Goal: Task Accomplishment & Management: Manage account settings

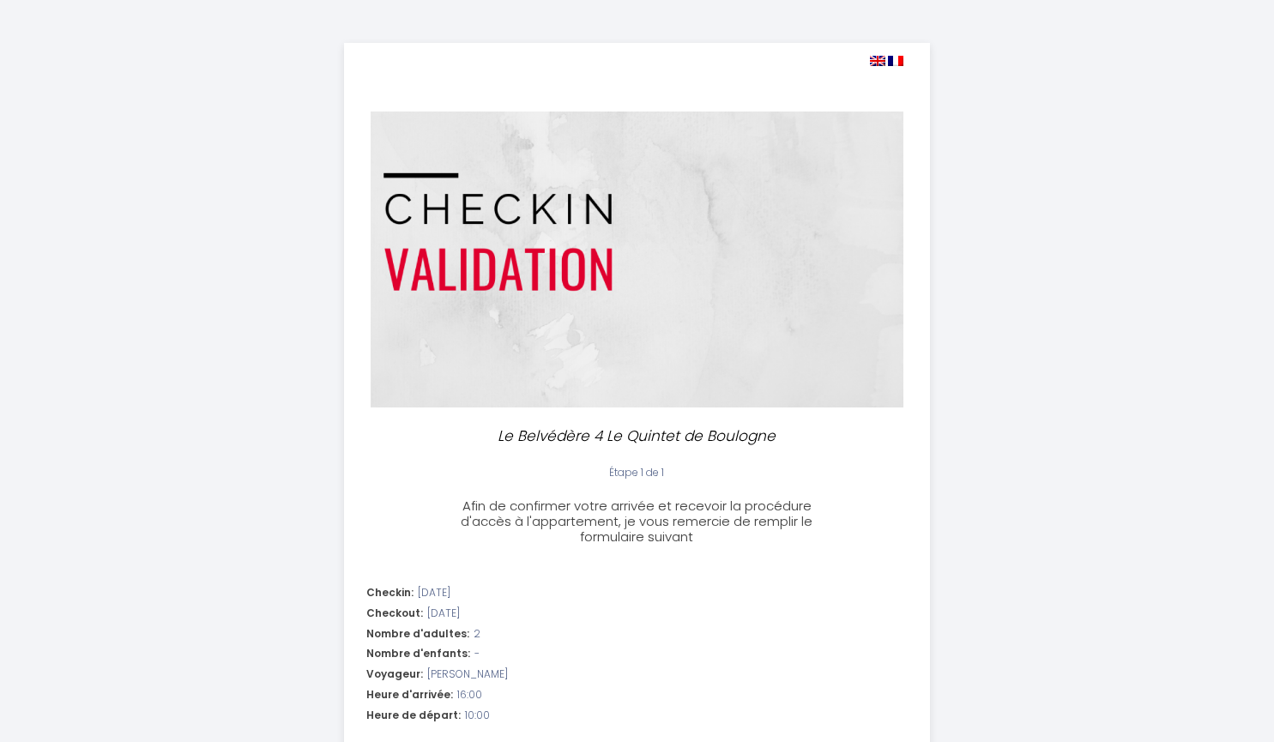
select select "10:00"
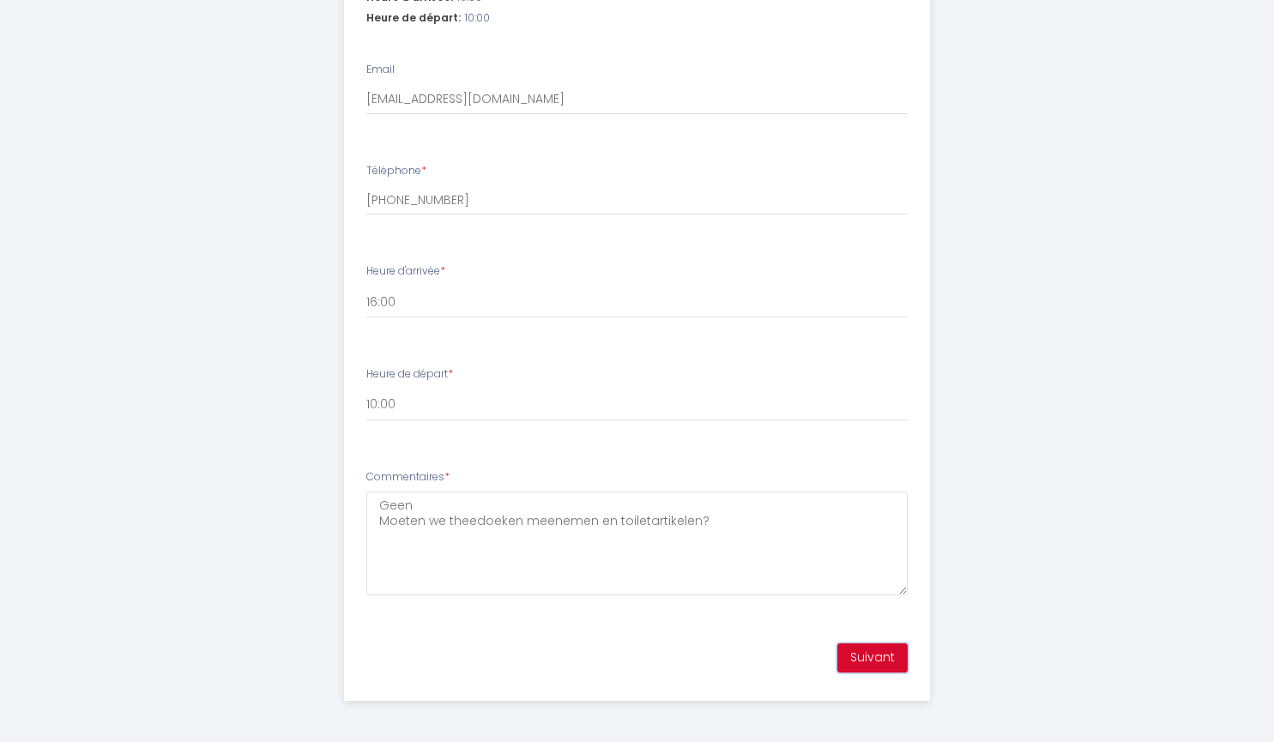
click at [864, 651] on button "Suivant" at bounding box center [872, 657] width 70 height 29
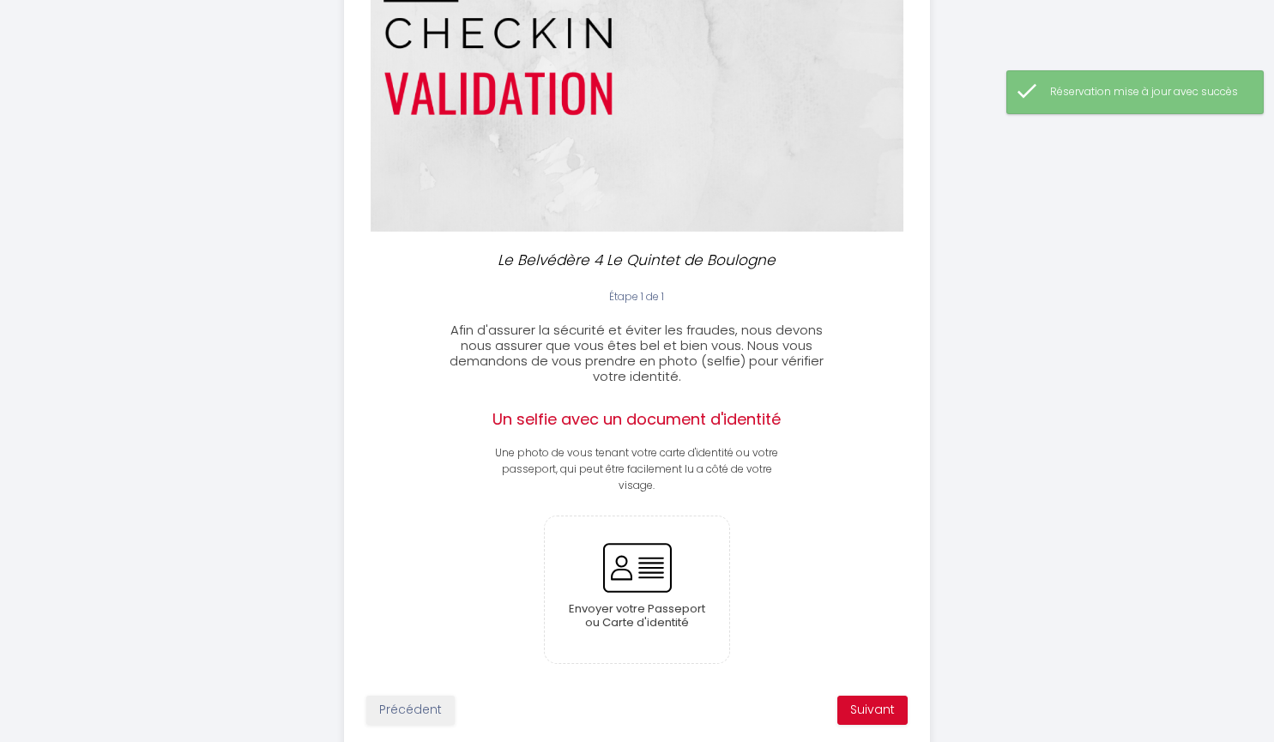
scroll to position [228, 0]
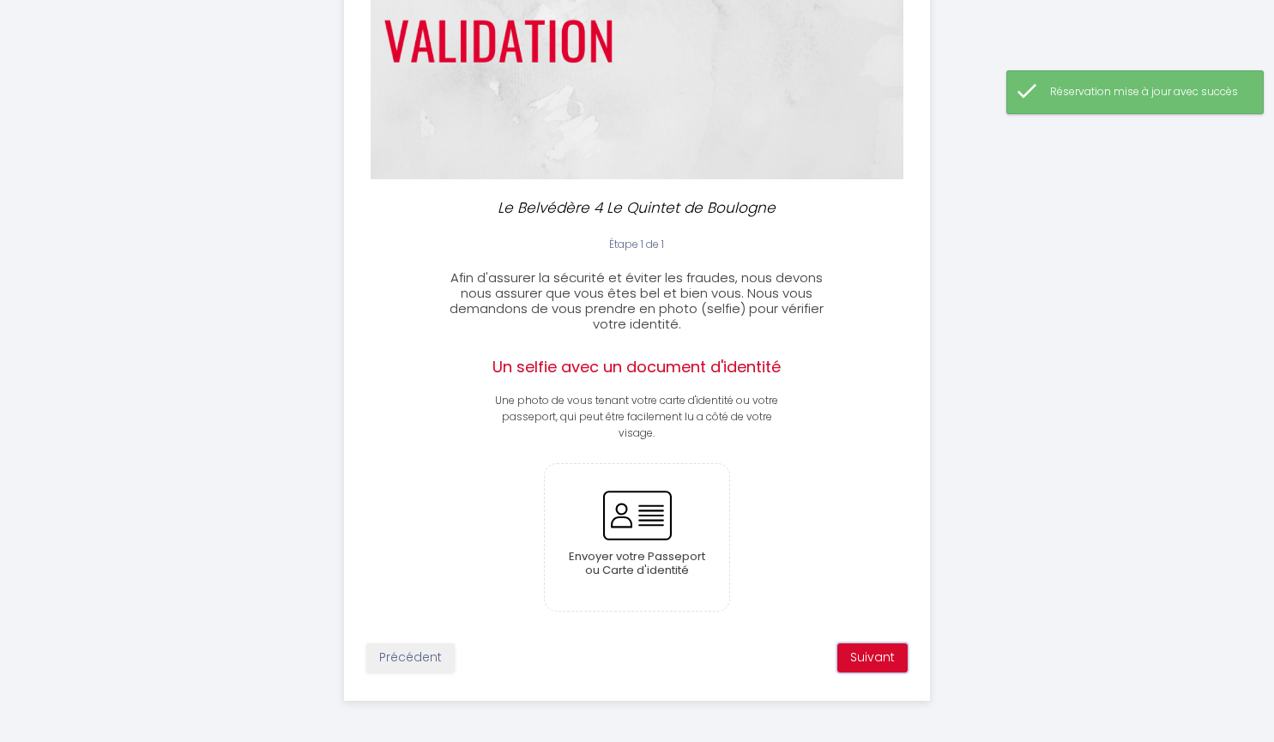
click at [875, 663] on button "Suivant" at bounding box center [872, 657] width 70 height 29
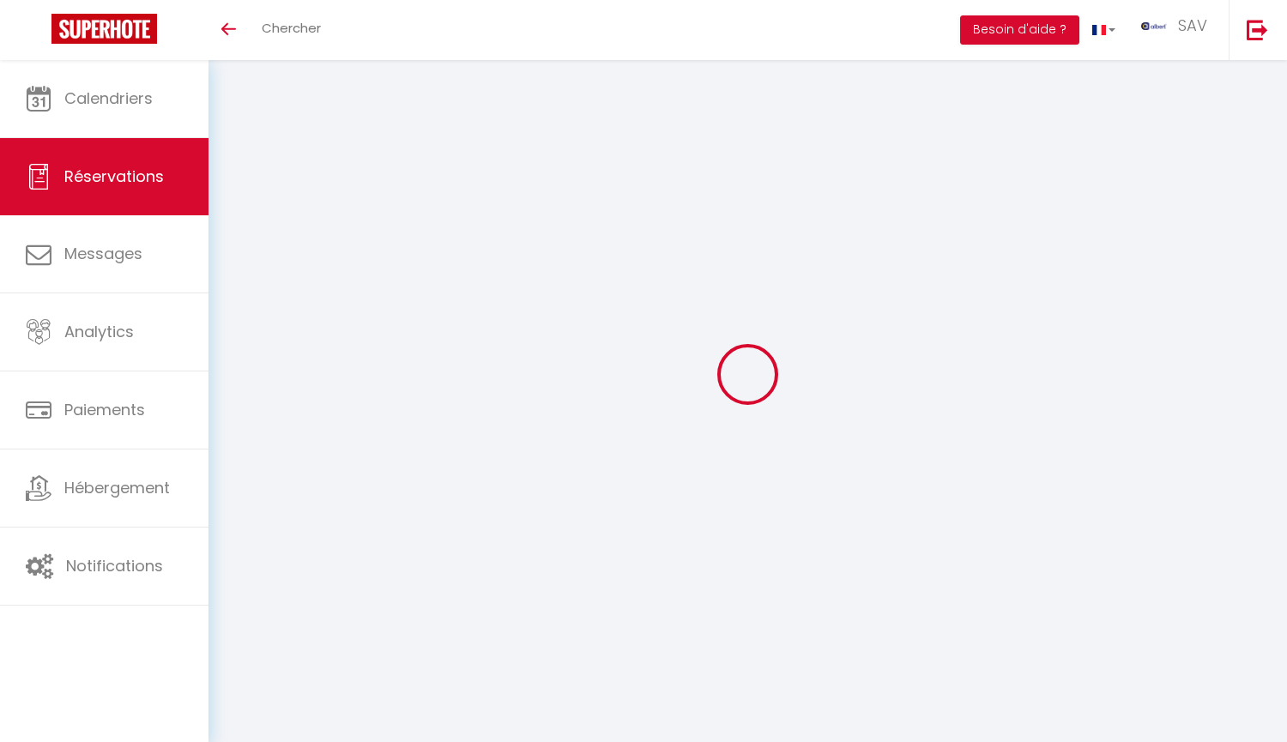
select select "not_cancelled"
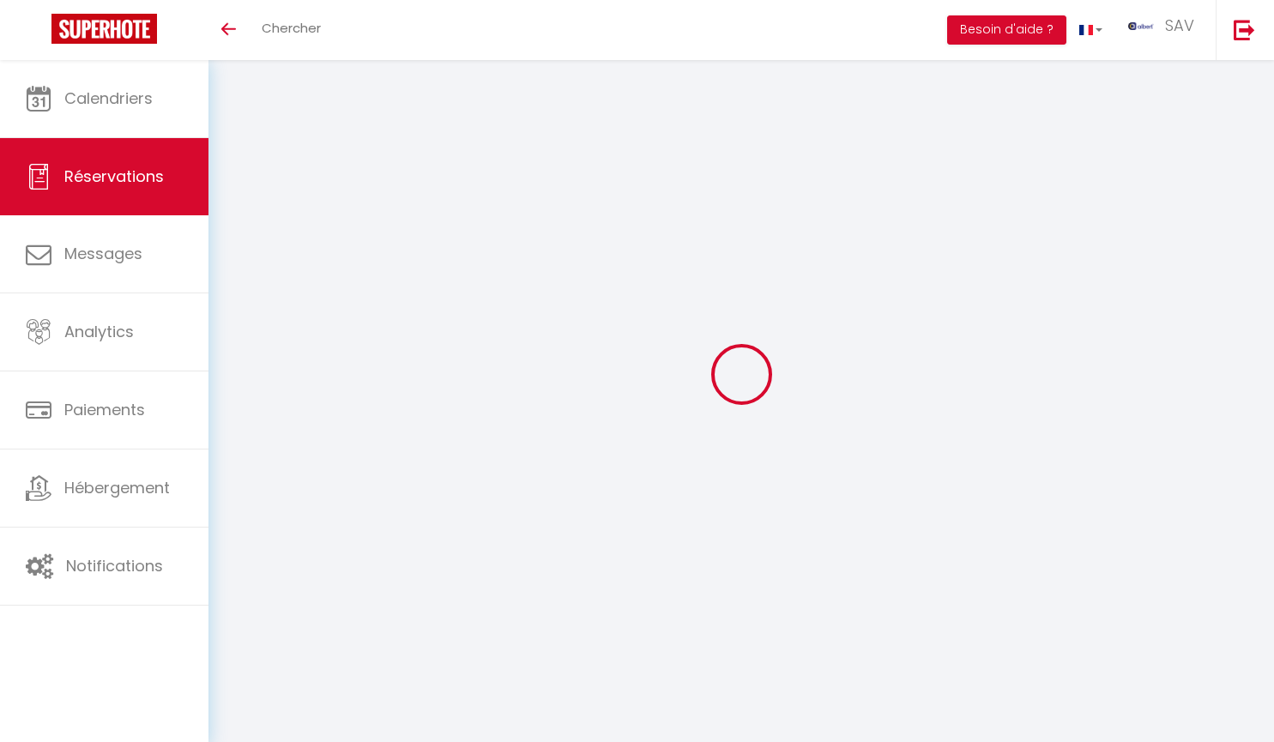
checkbox 39 "false"
checkbox input "false"
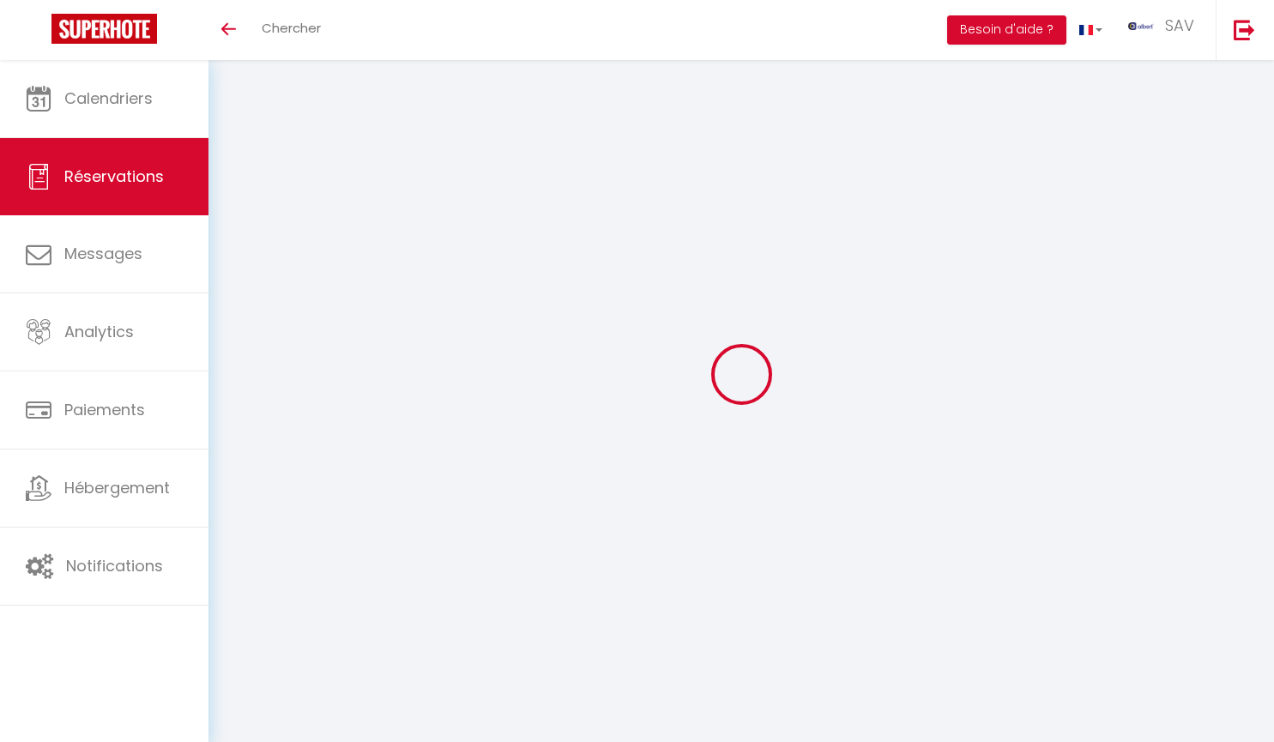
checkbox T2 "false"
checkbox input "false"
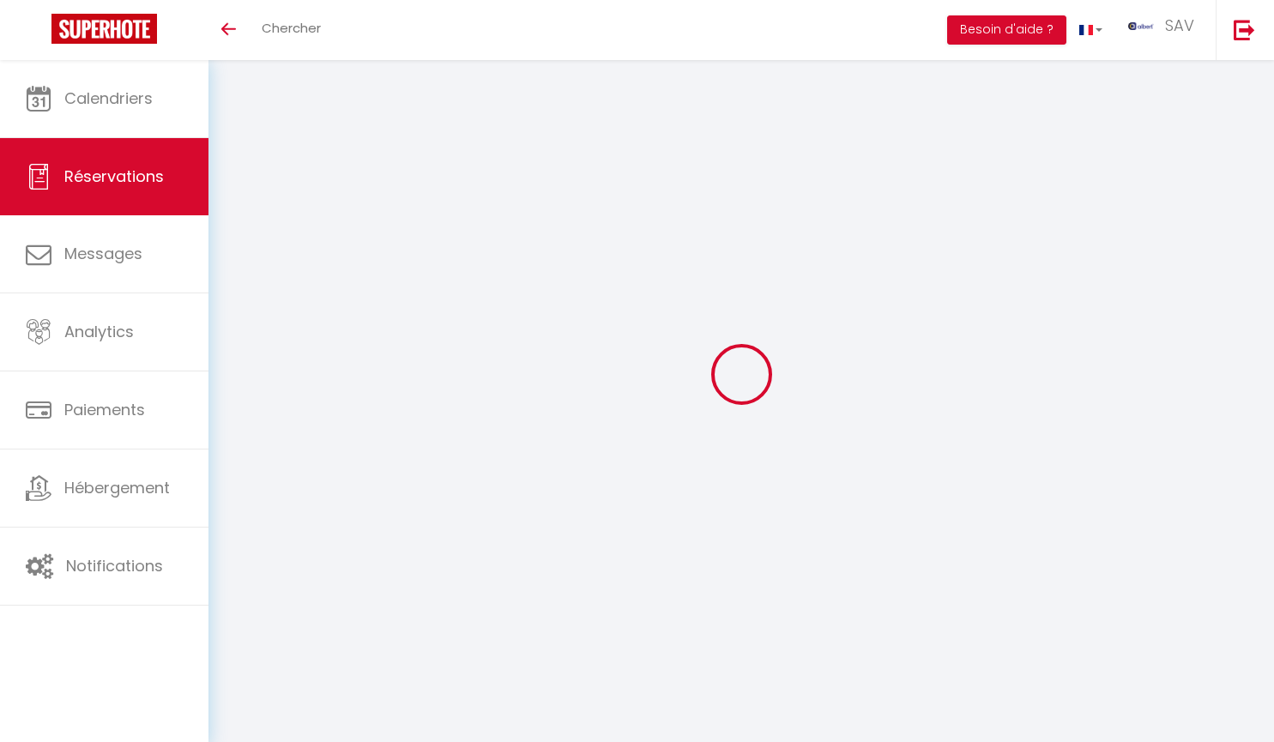
checkbox MARIA "false"
checkbox input "false"
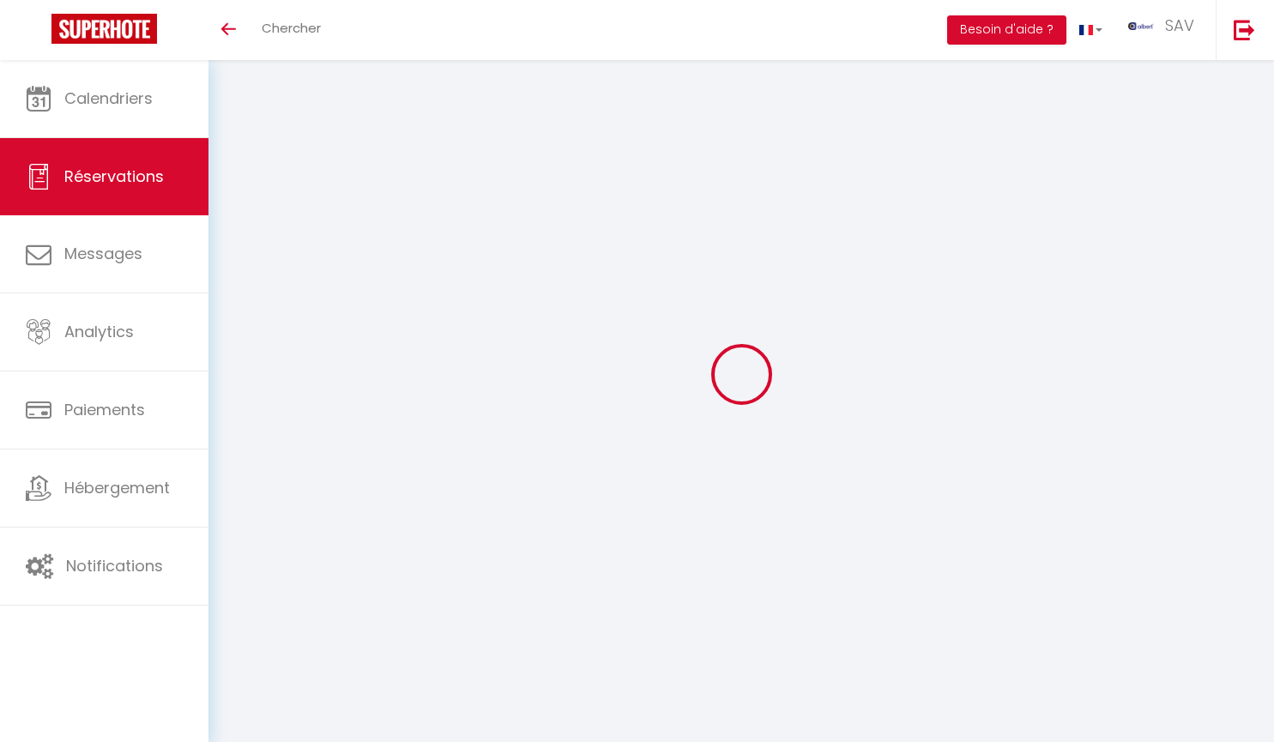
checkbox RATY28 "false"
checkbox input "false"
checkbox LEGEND2\ "false"
checkbox input "false"
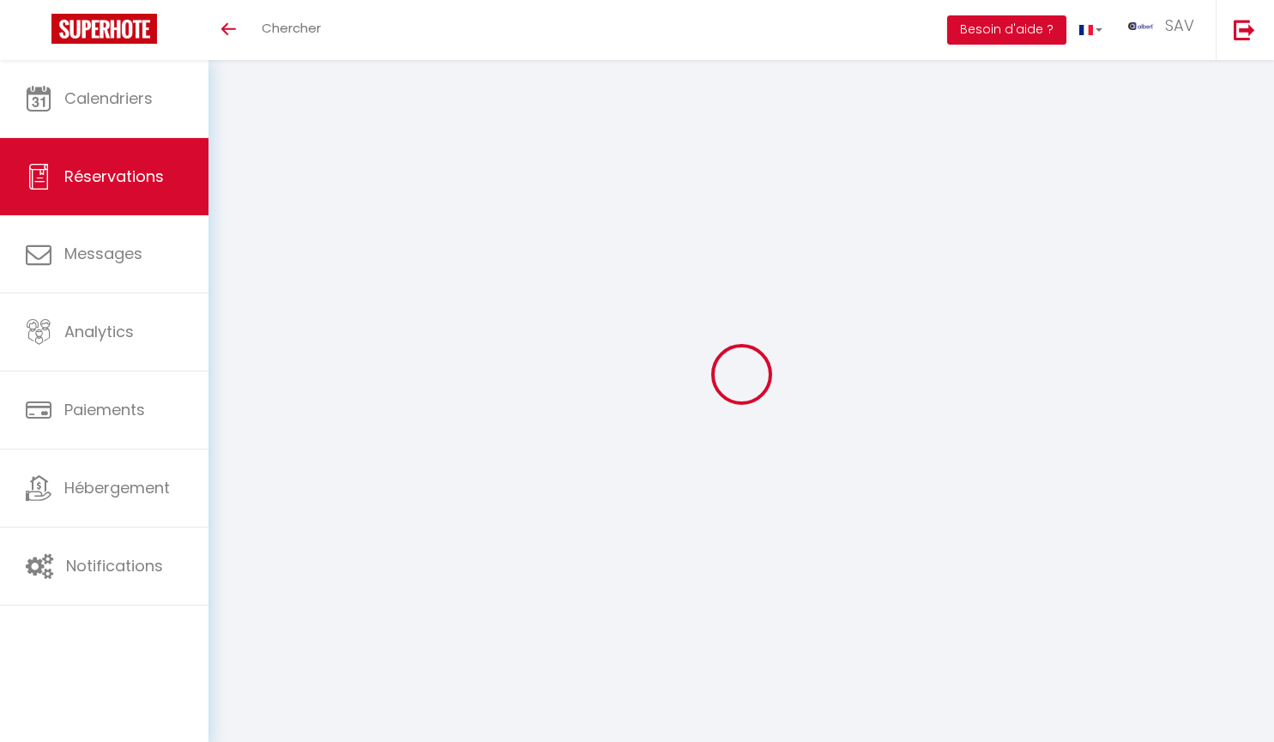
checkbox input "false"
checkbox VICTORIA "false"
checkbox input "false"
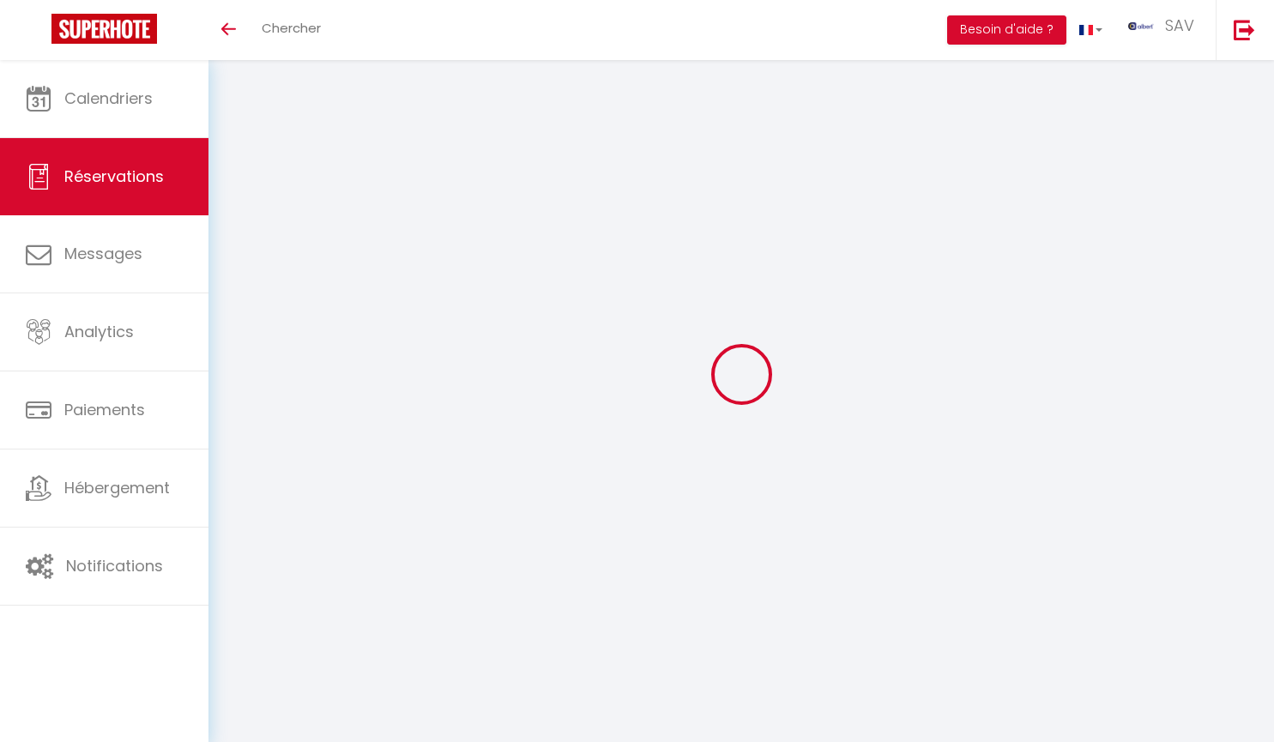
checkbox input "false"
checkbox PECH "false"
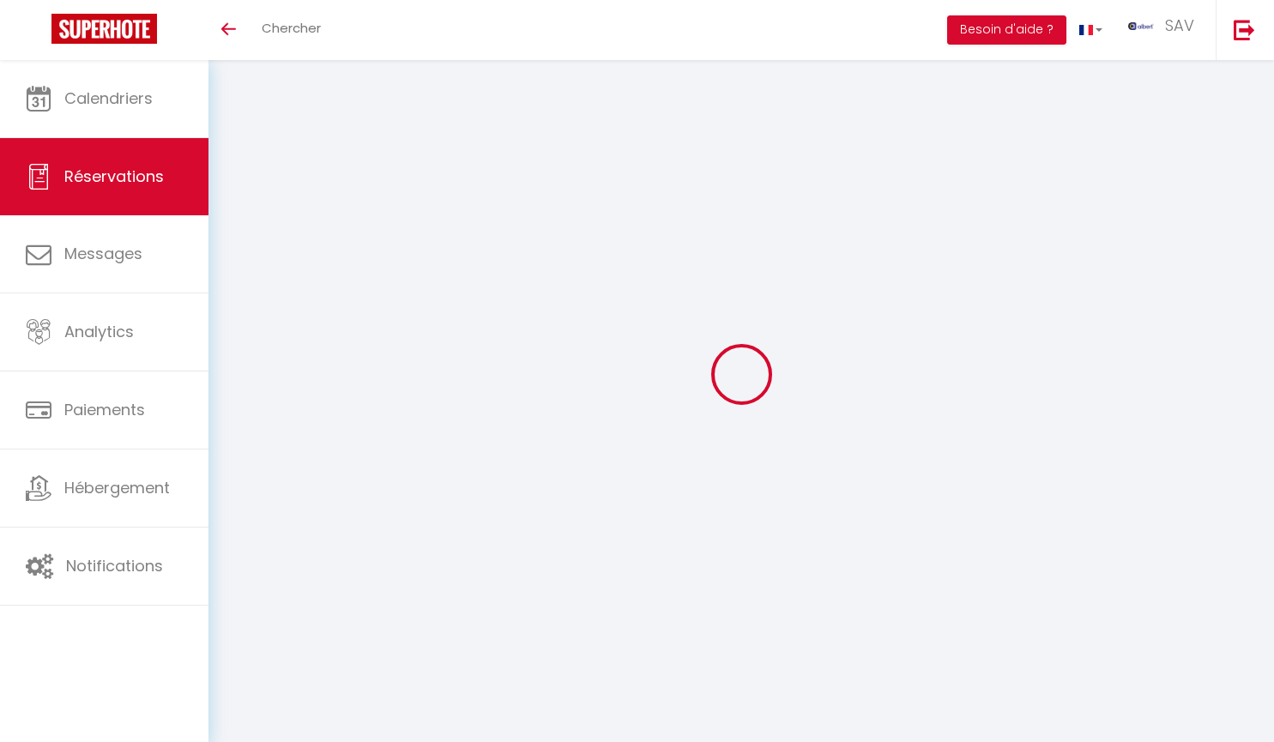
checkbox input "false"
checkbox Marboz "false"
checkbox input "false"
checkbox LANGLOYS "false"
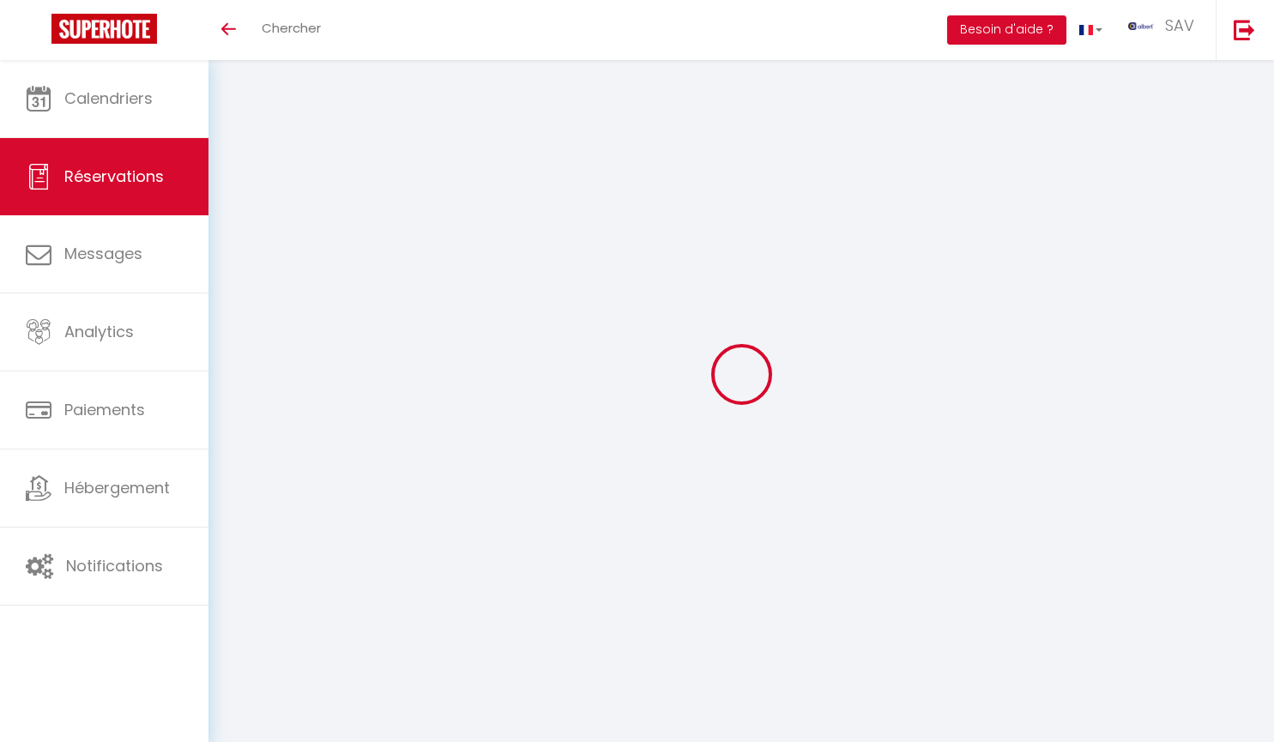
checkbox input "false"
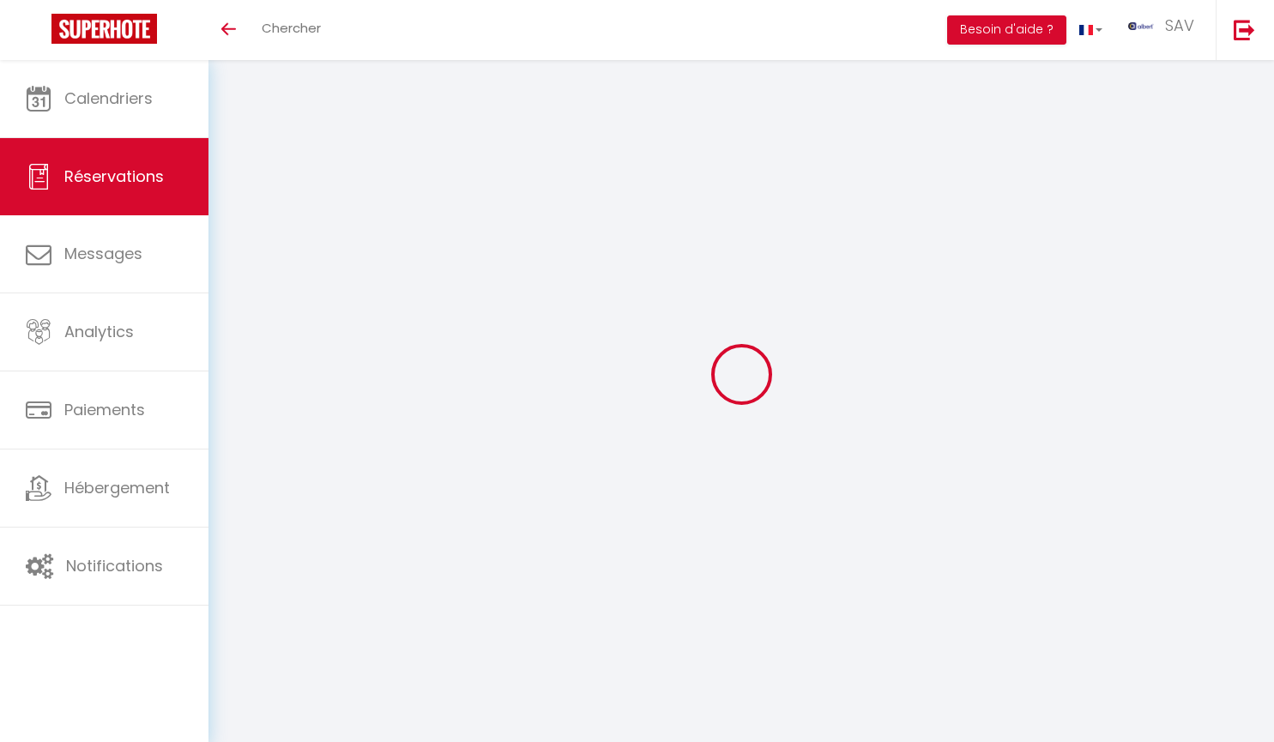
checkbox Garibaldi "false"
checkbox input "false"
checkbox Faure "false"
checkbox input "false"
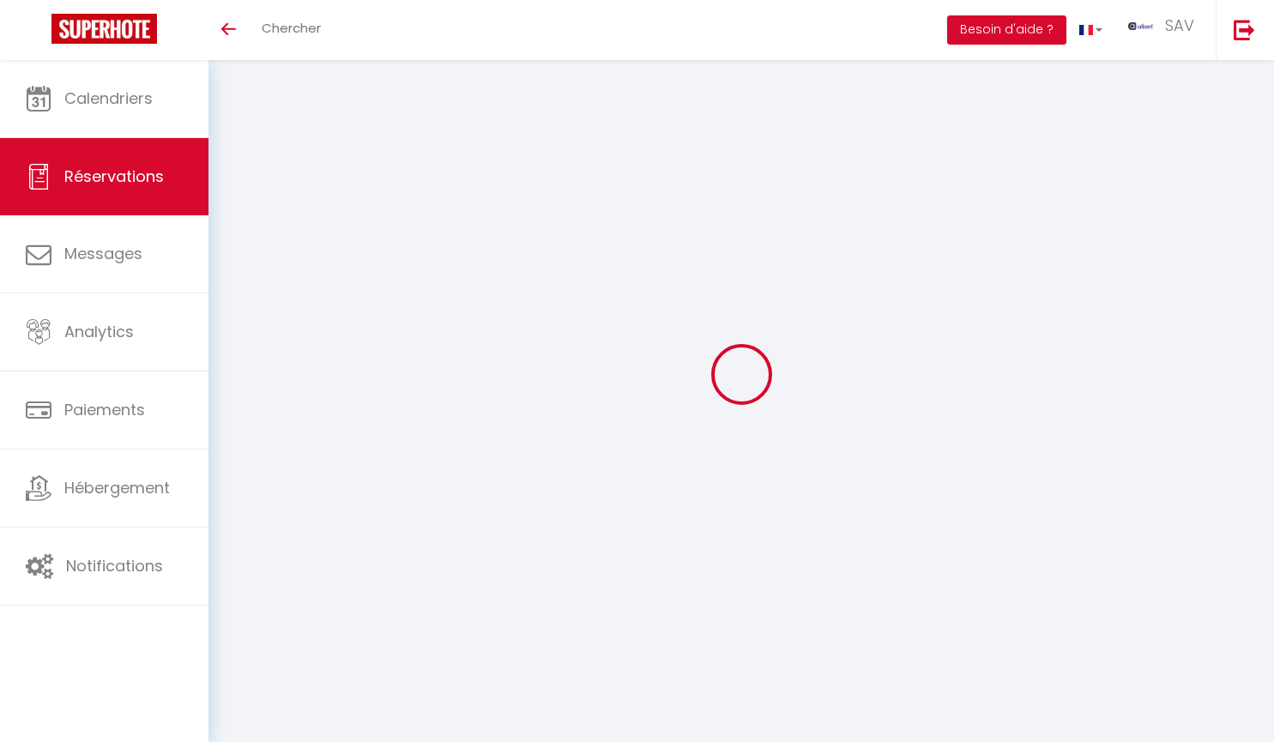
checkbox input "false"
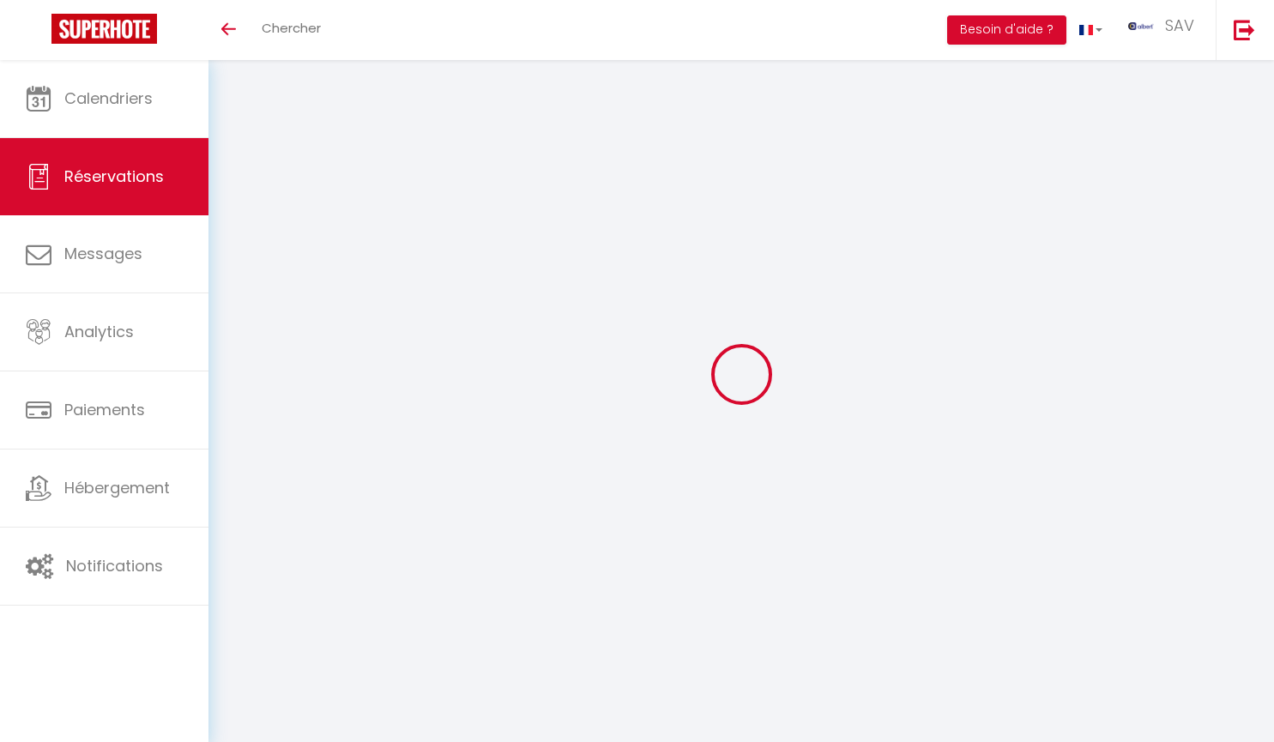
checkbox input "false"
checkbox LOCATION "false"
checkbox input "false"
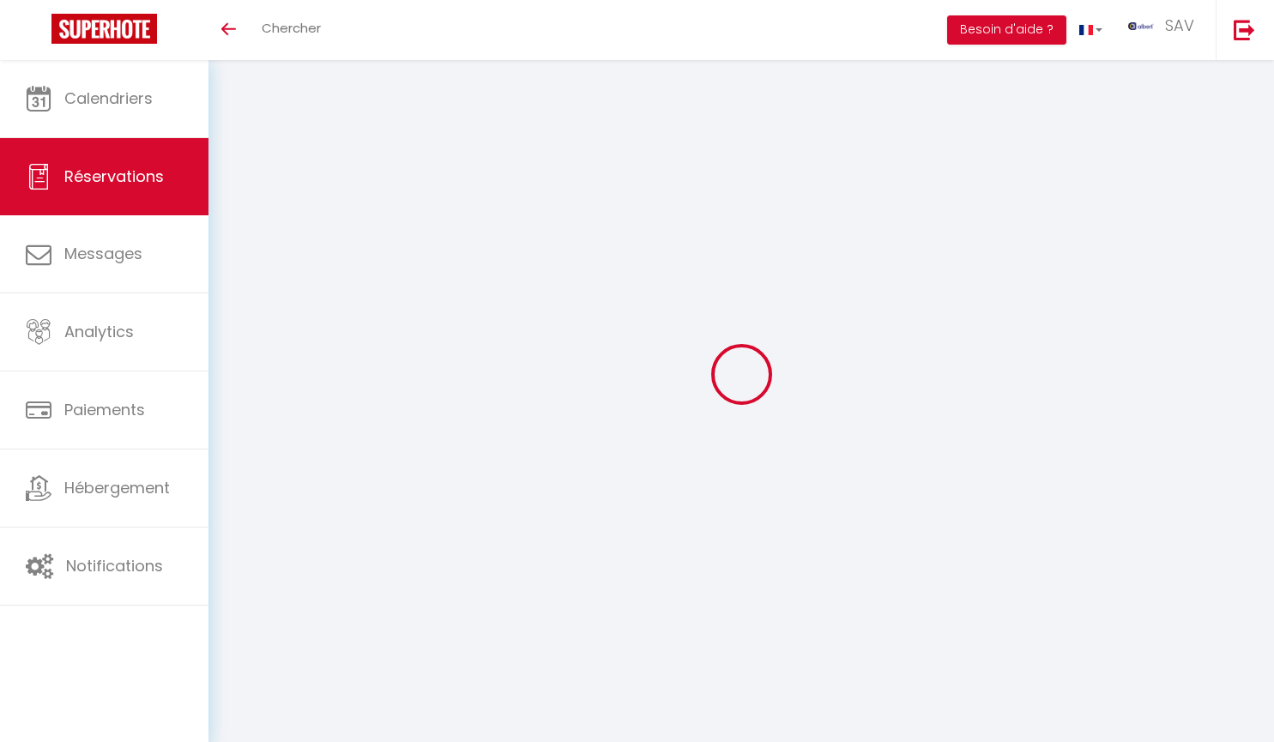
checkbox input "false"
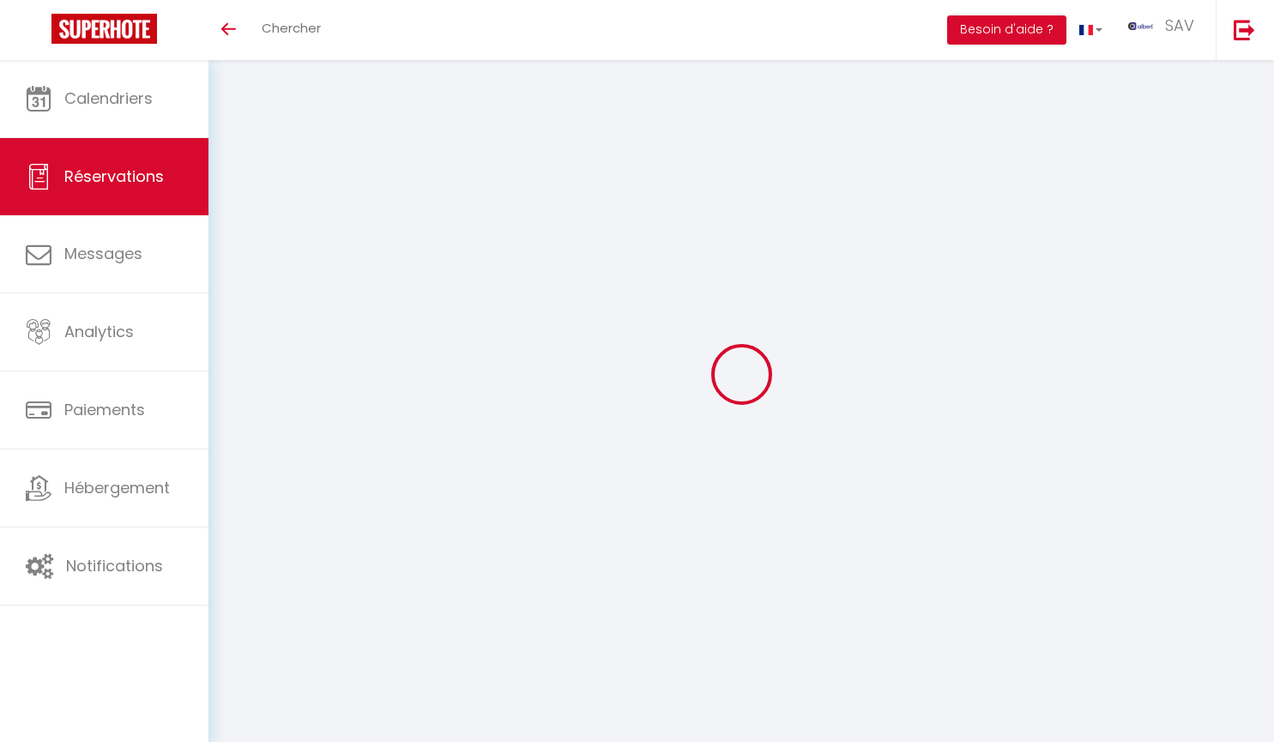
checkbox input "false"
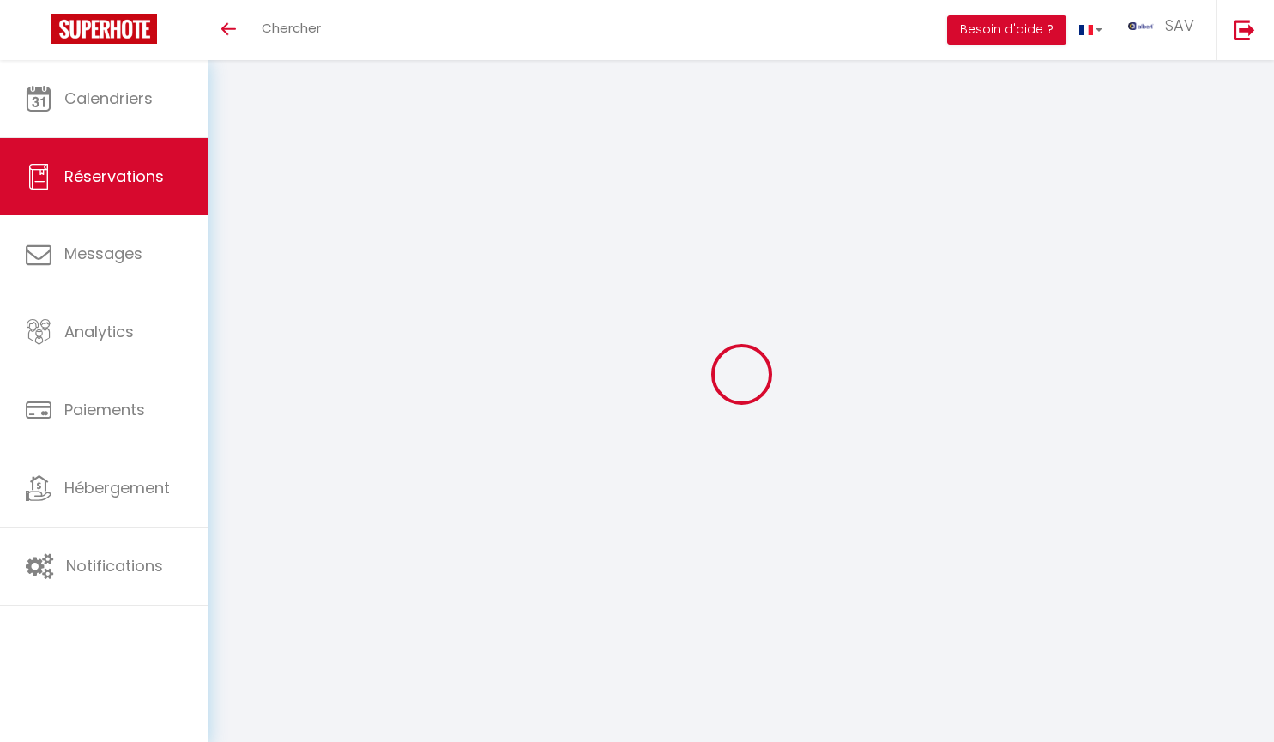
checkbox input "false"
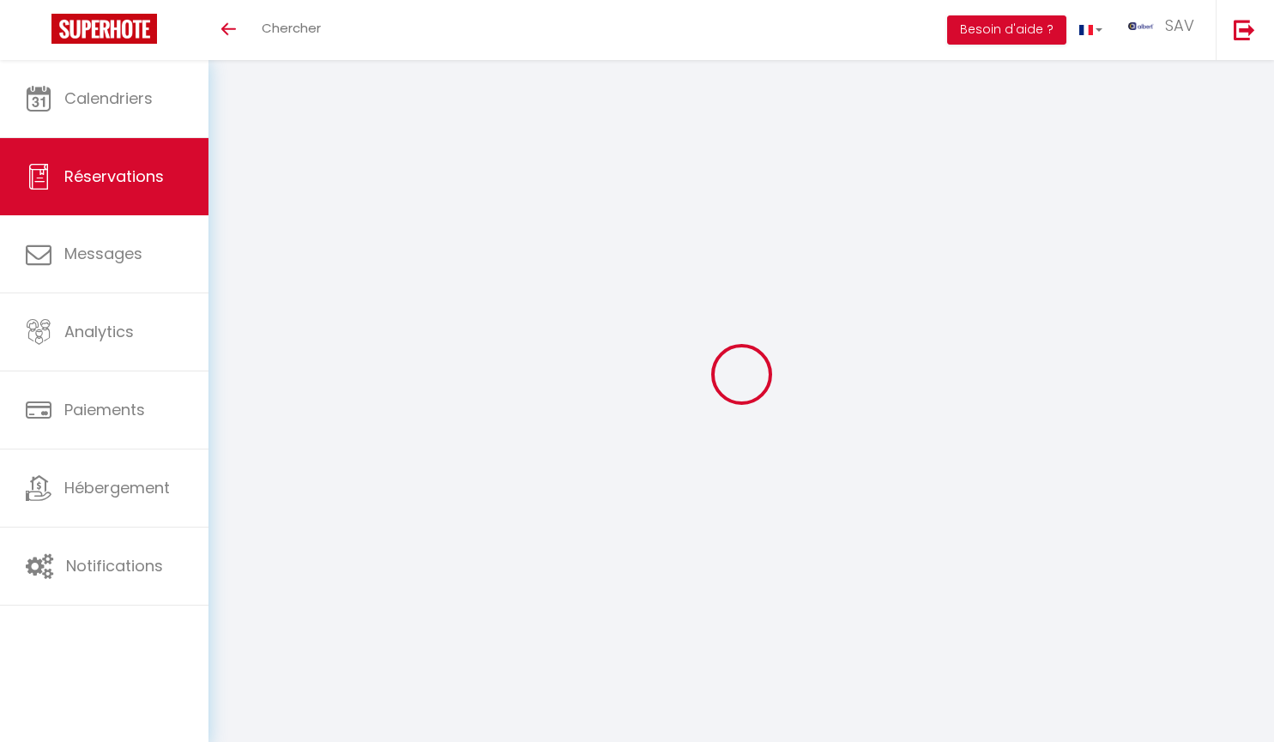
checkbox input "false"
checkbox auriac "false"
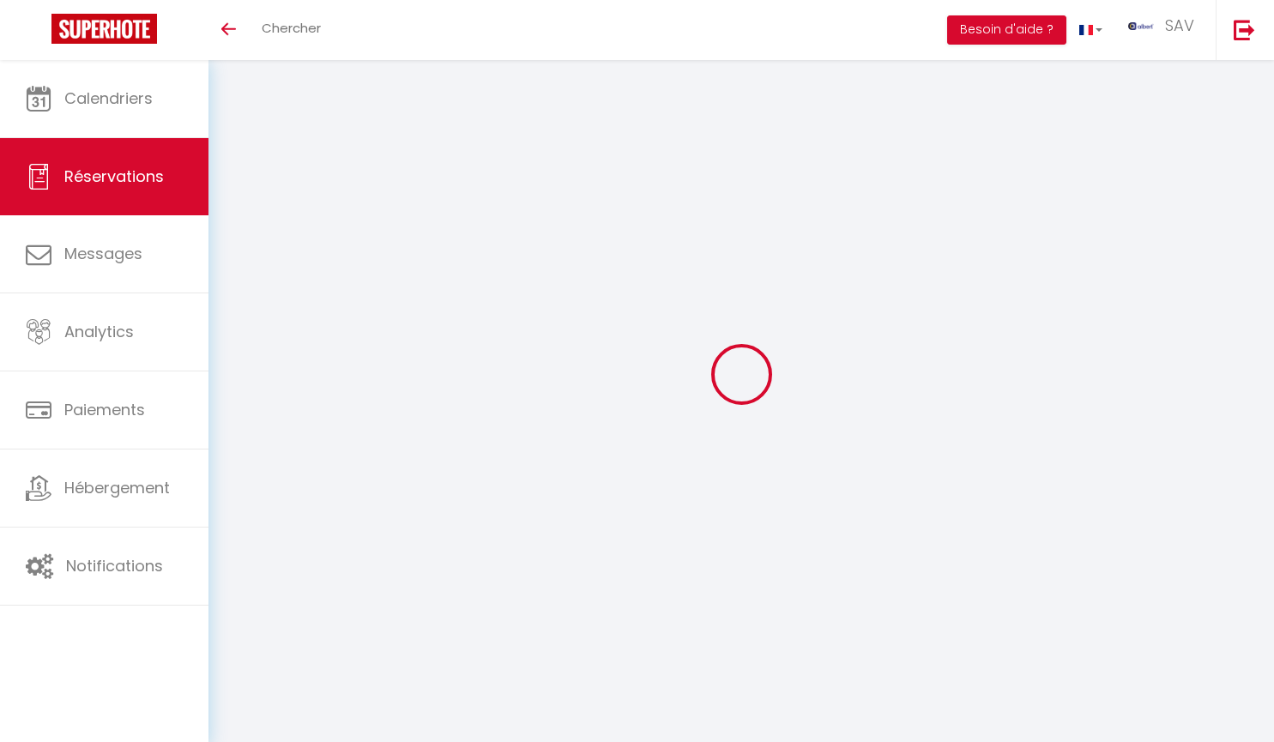
checkbox input "false"
checkbox Bdx "false"
checkbox input "false"
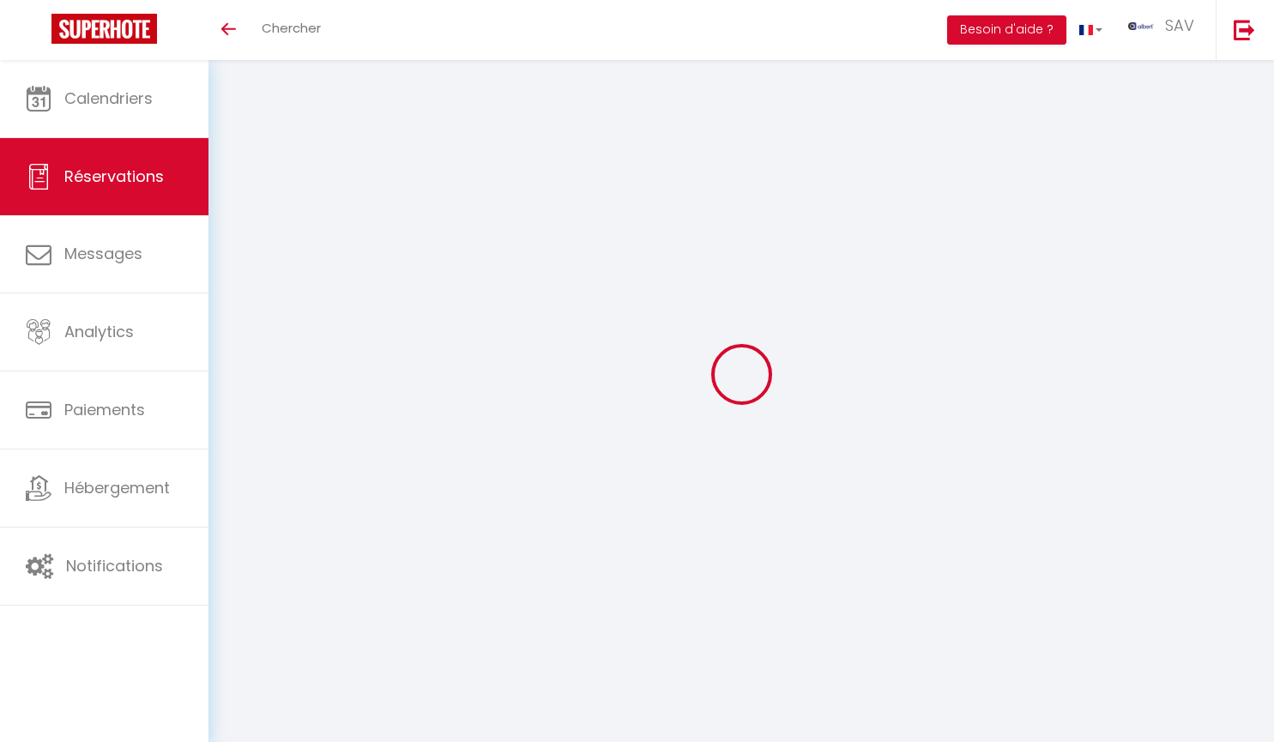
checkbox input "false"
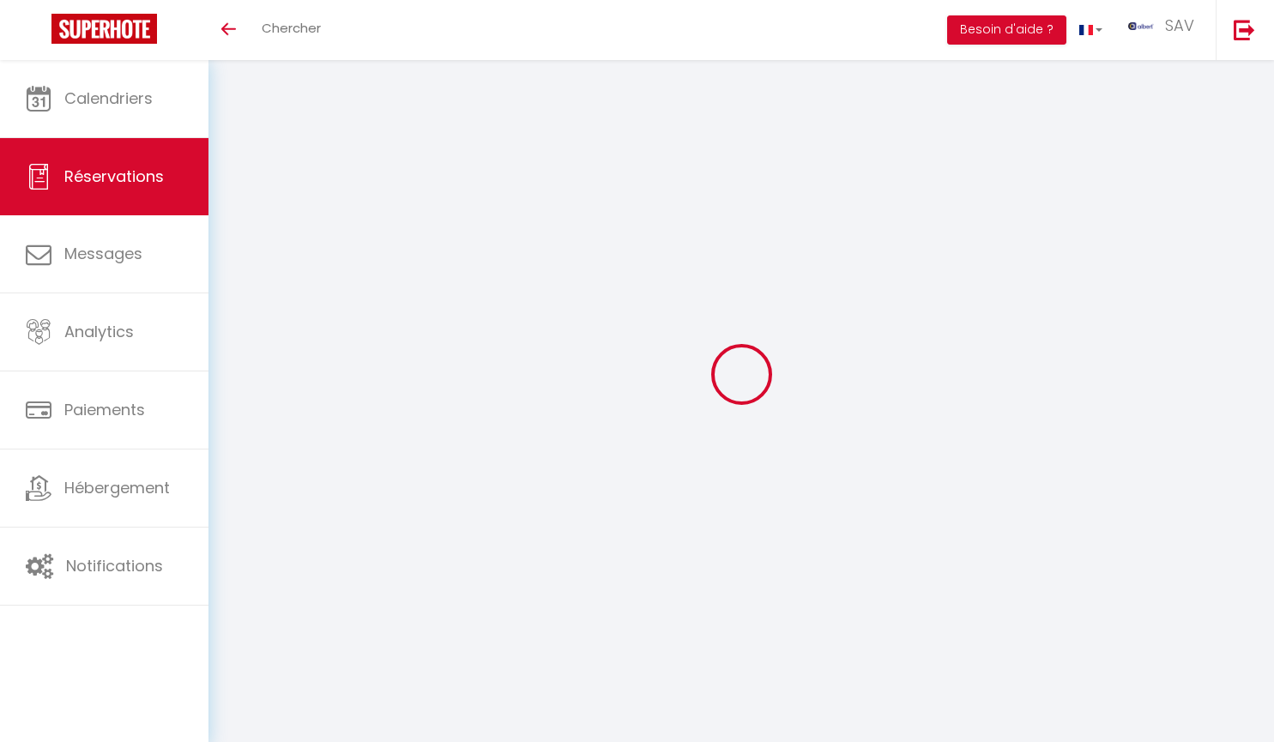
checkbox input "false"
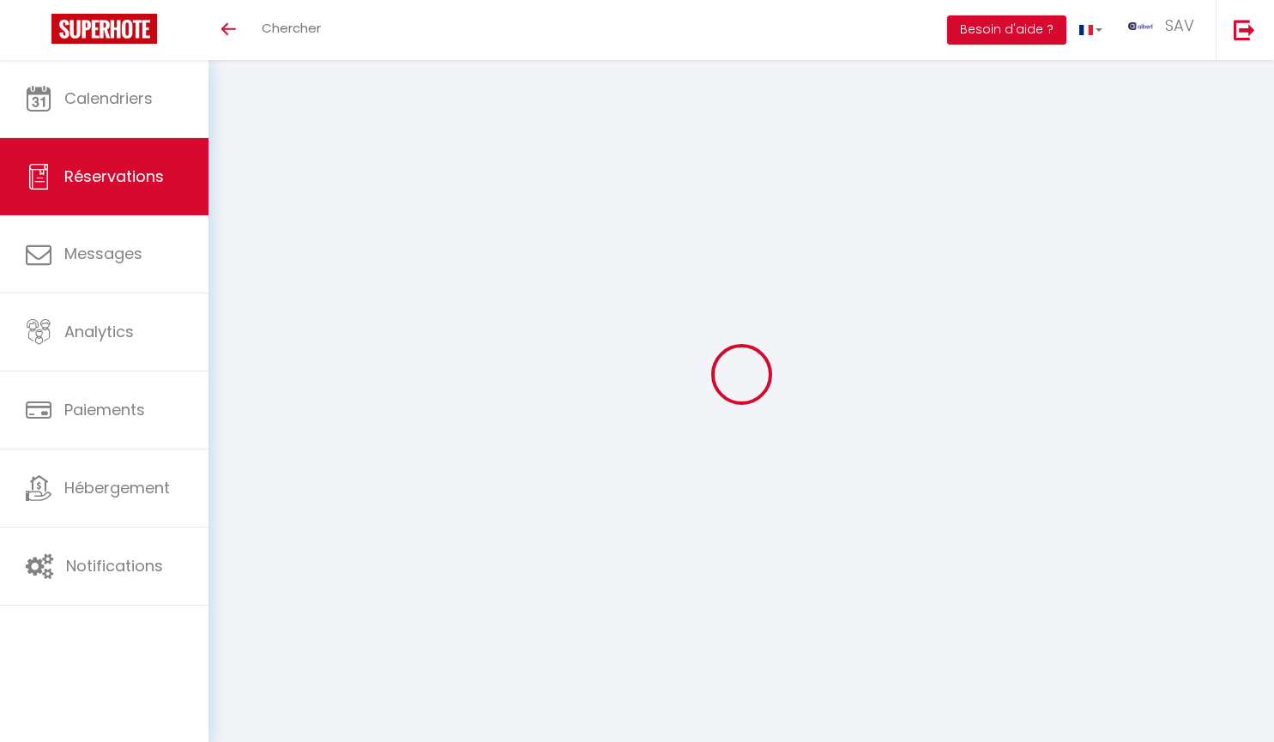
checkbox input "false"
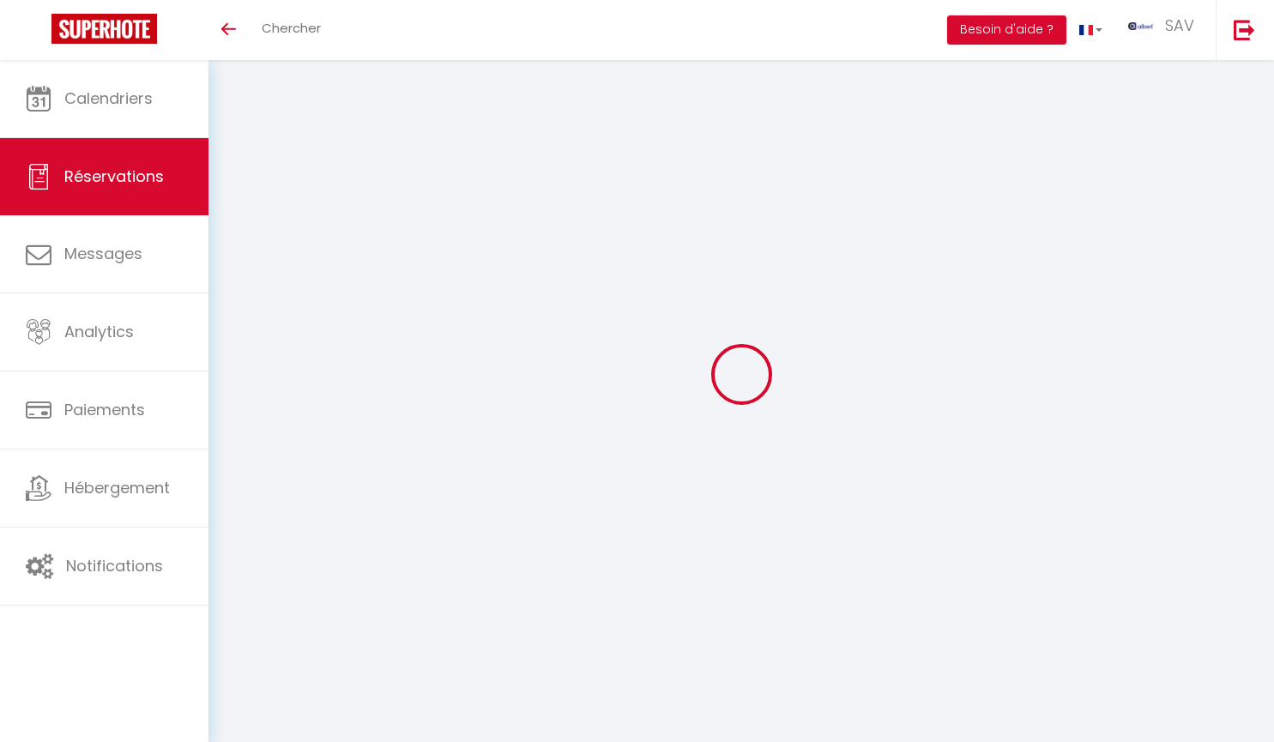
checkbox input "false"
checkbox Lacs "false"
checkbox input "false"
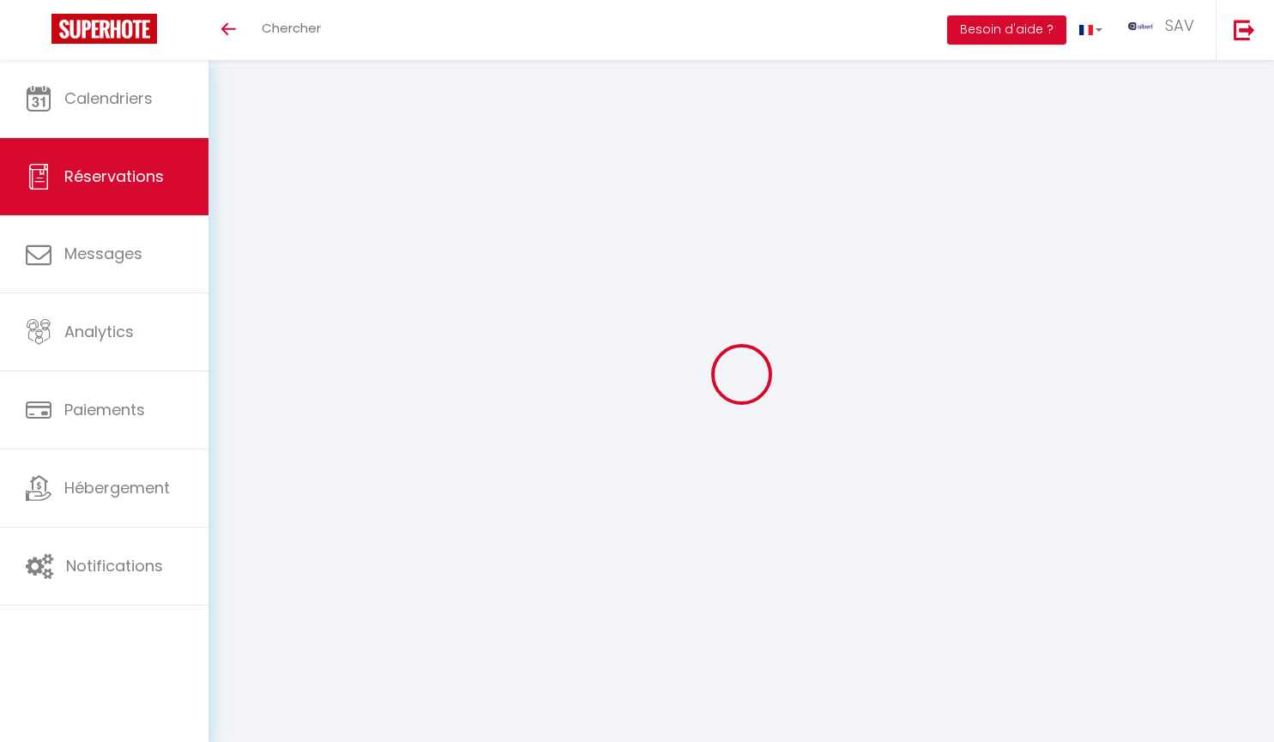
checkbox input "false"
checkbox Yuna "false"
checkbox input "false"
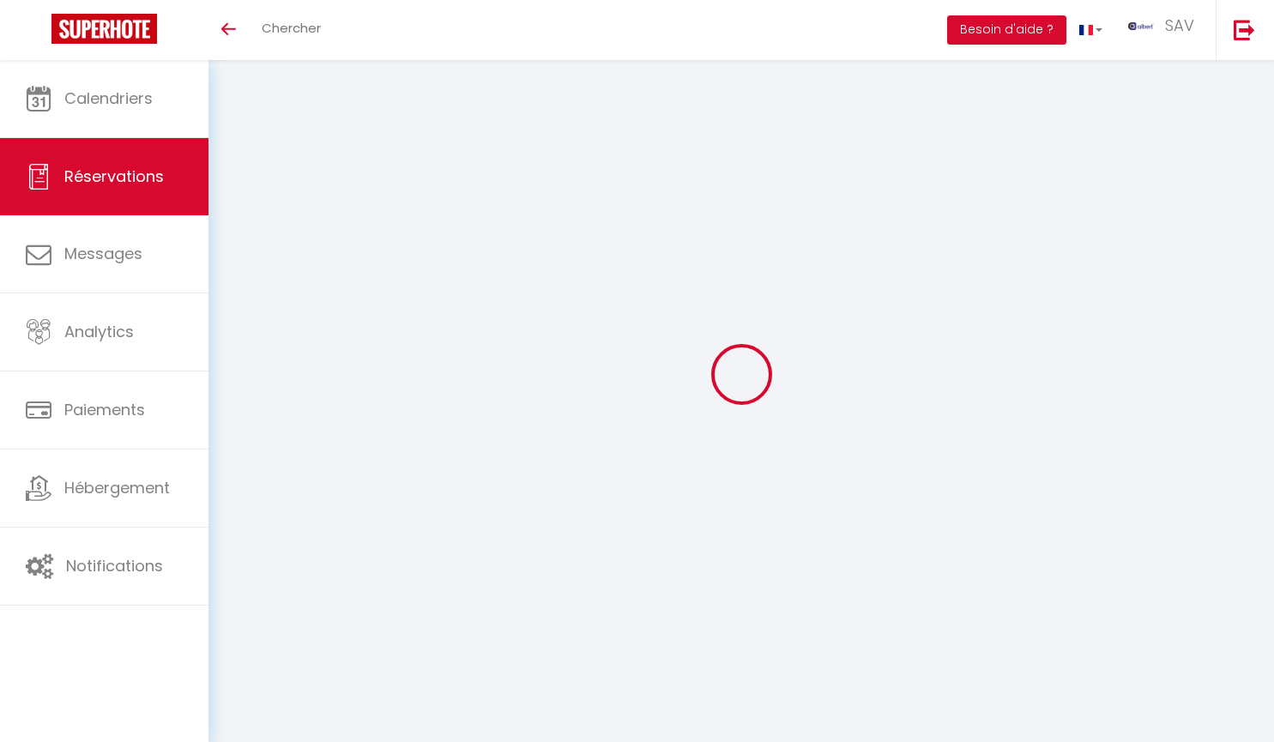
checkbox input "false"
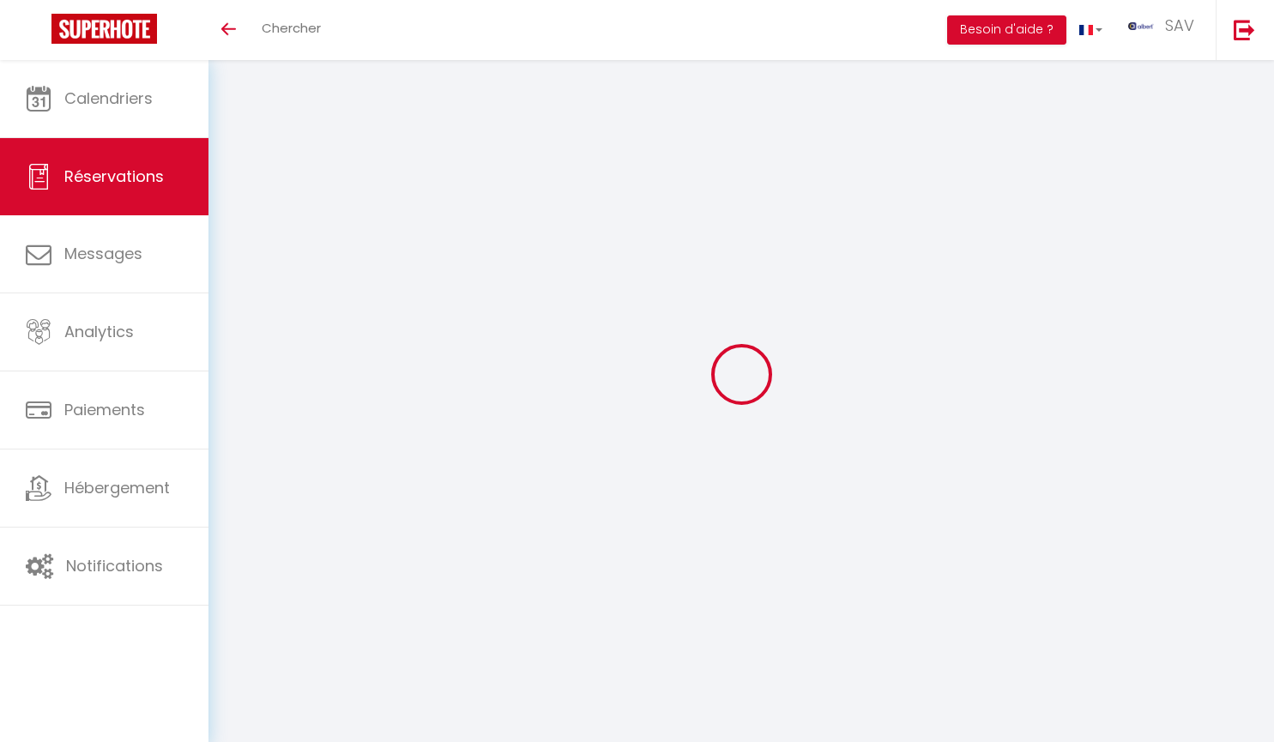
checkbox input "false"
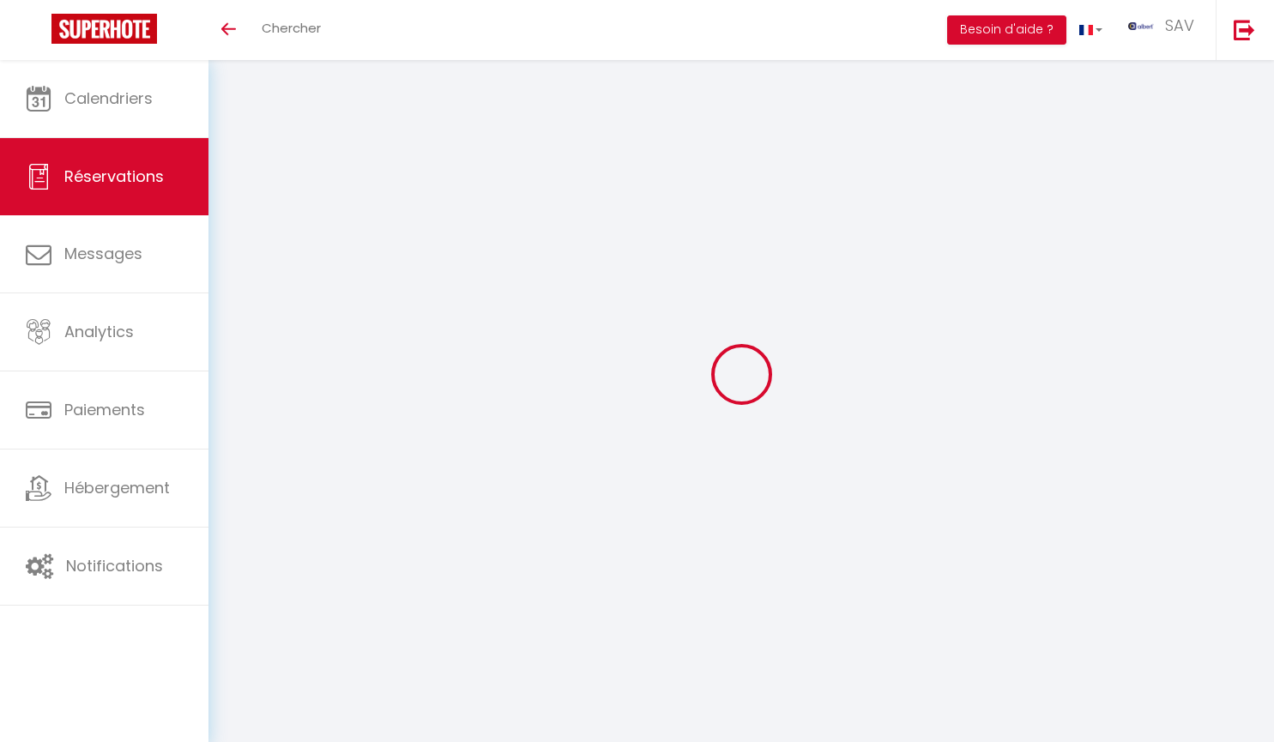
checkbox input "false"
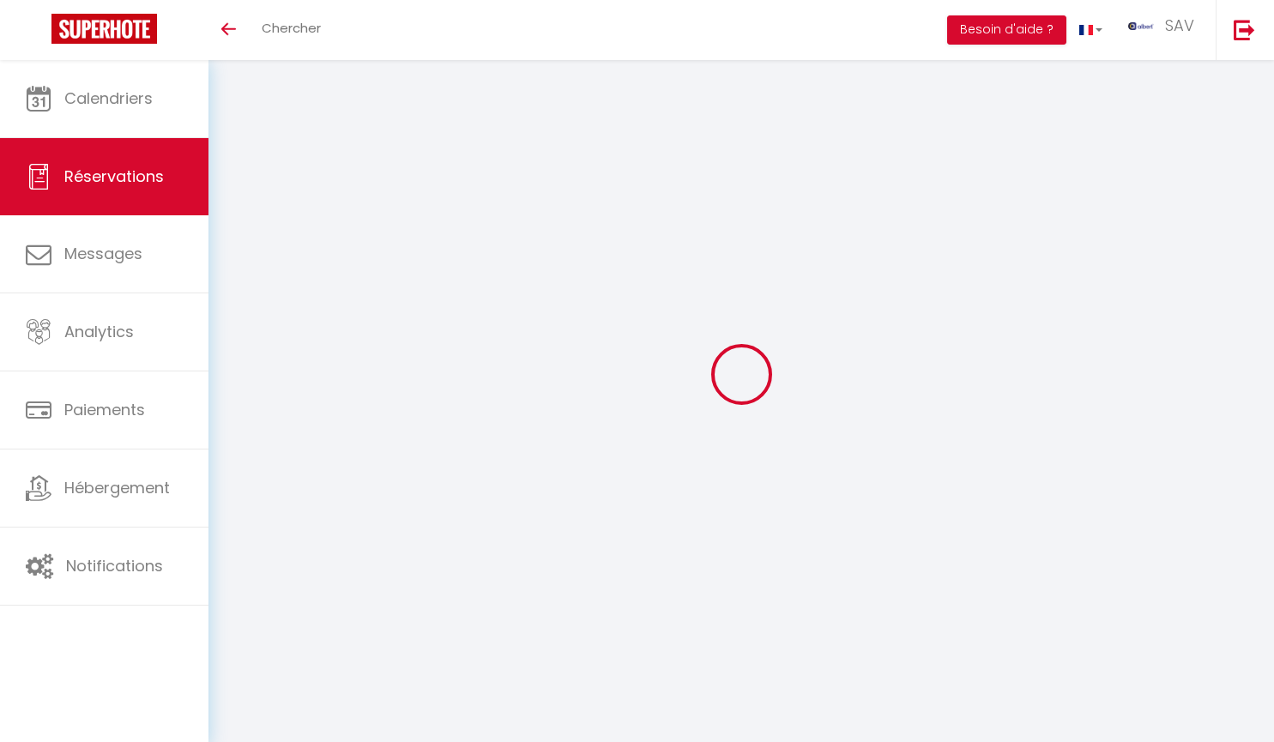
checkbox input "false"
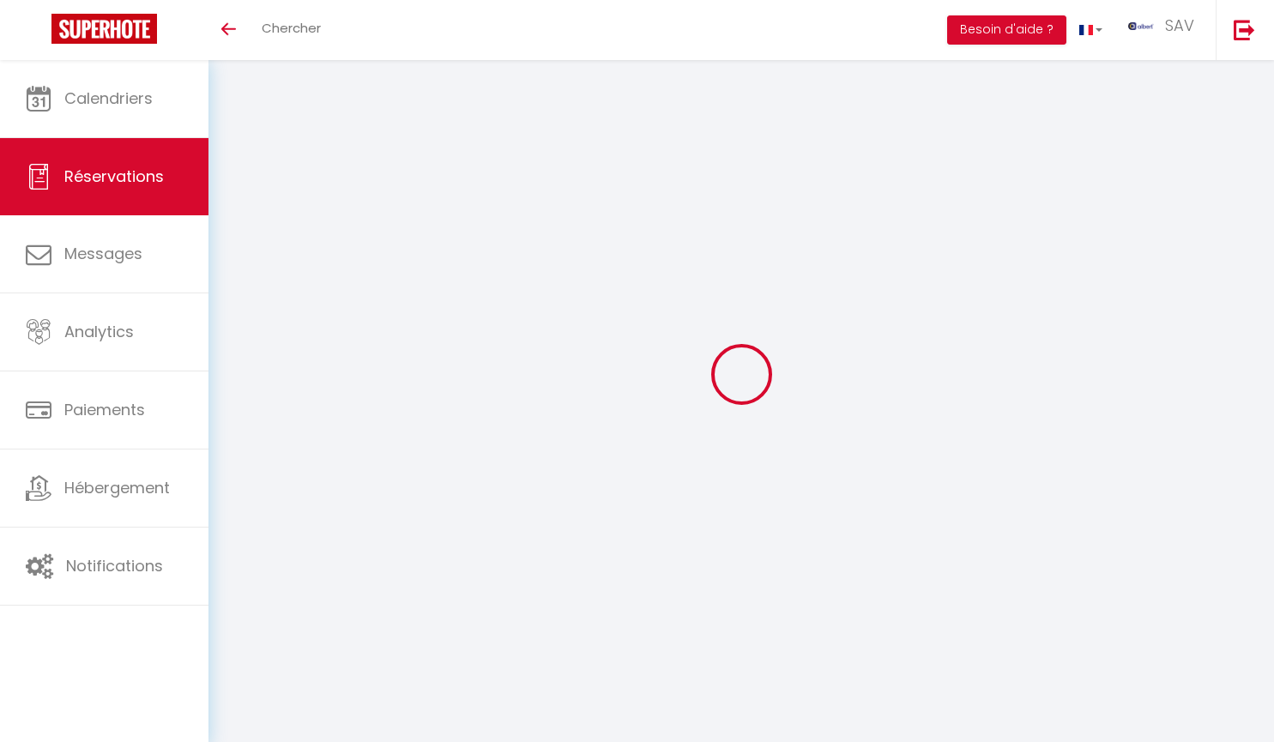
checkbox input "false"
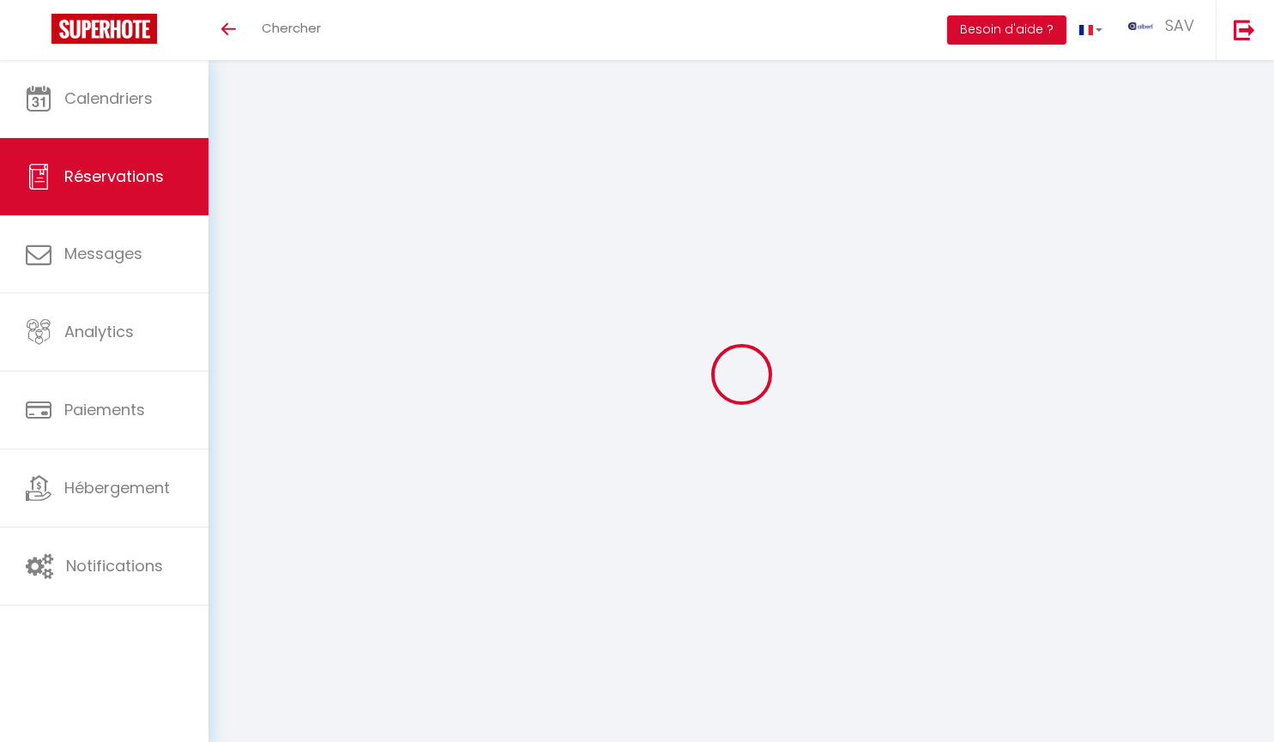
checkbox input "false"
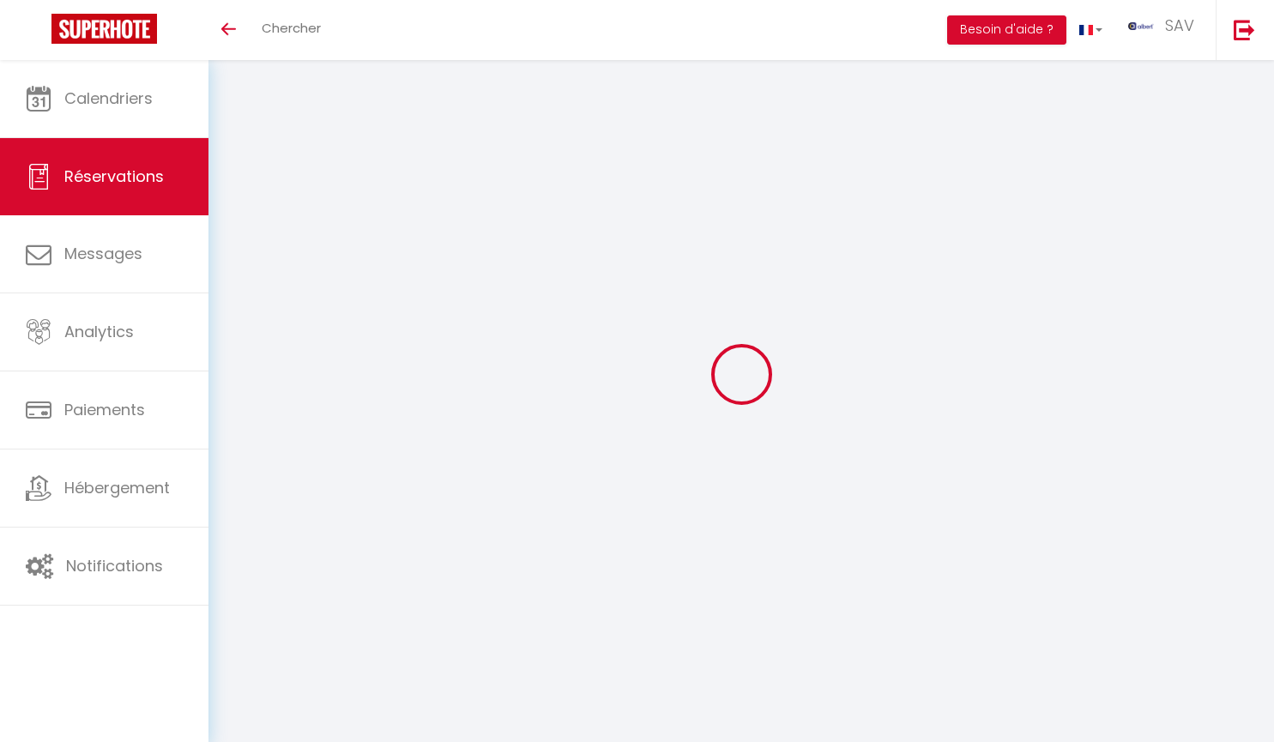
checkbox input "false"
checkbox 2 "false"
checkbox input "false"
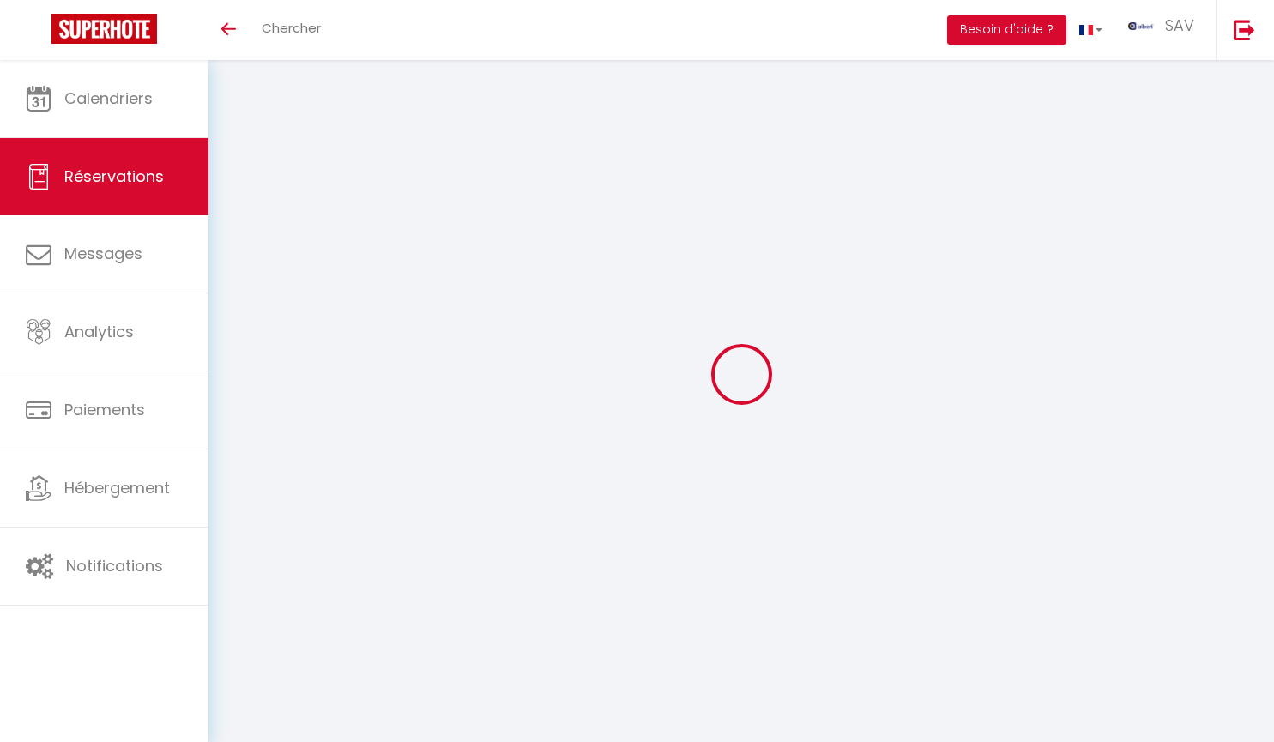
checkbox input "false"
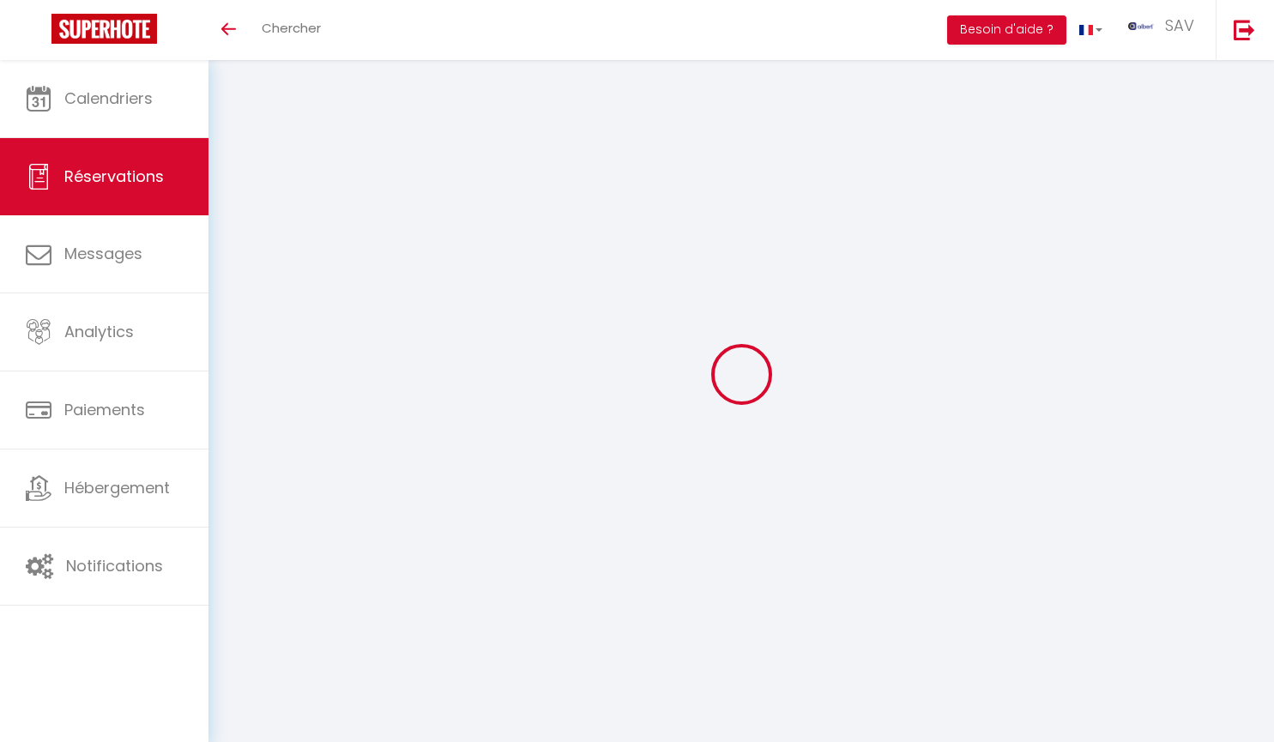
checkbox input "false"
checkbox contrat "false"
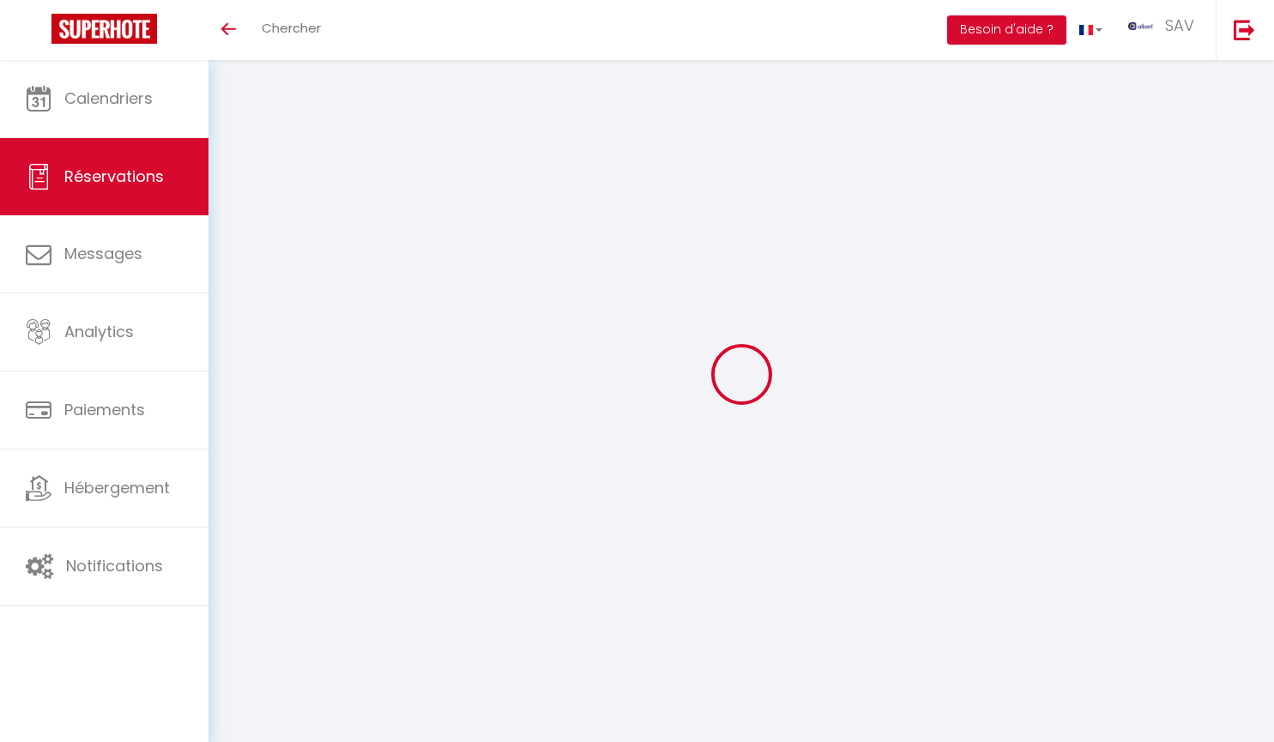
checkbox input "false"
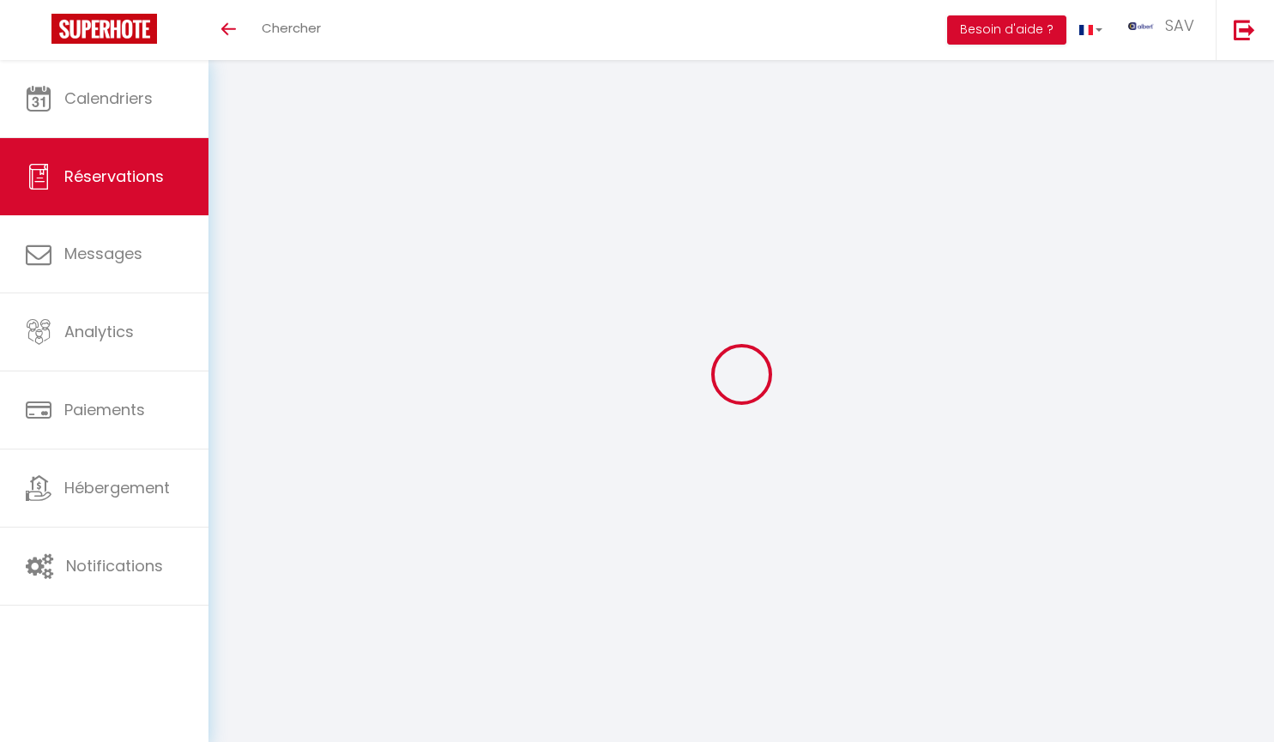
checkbox IDR "false"
checkbox input "false"
checkbox Havre "false"
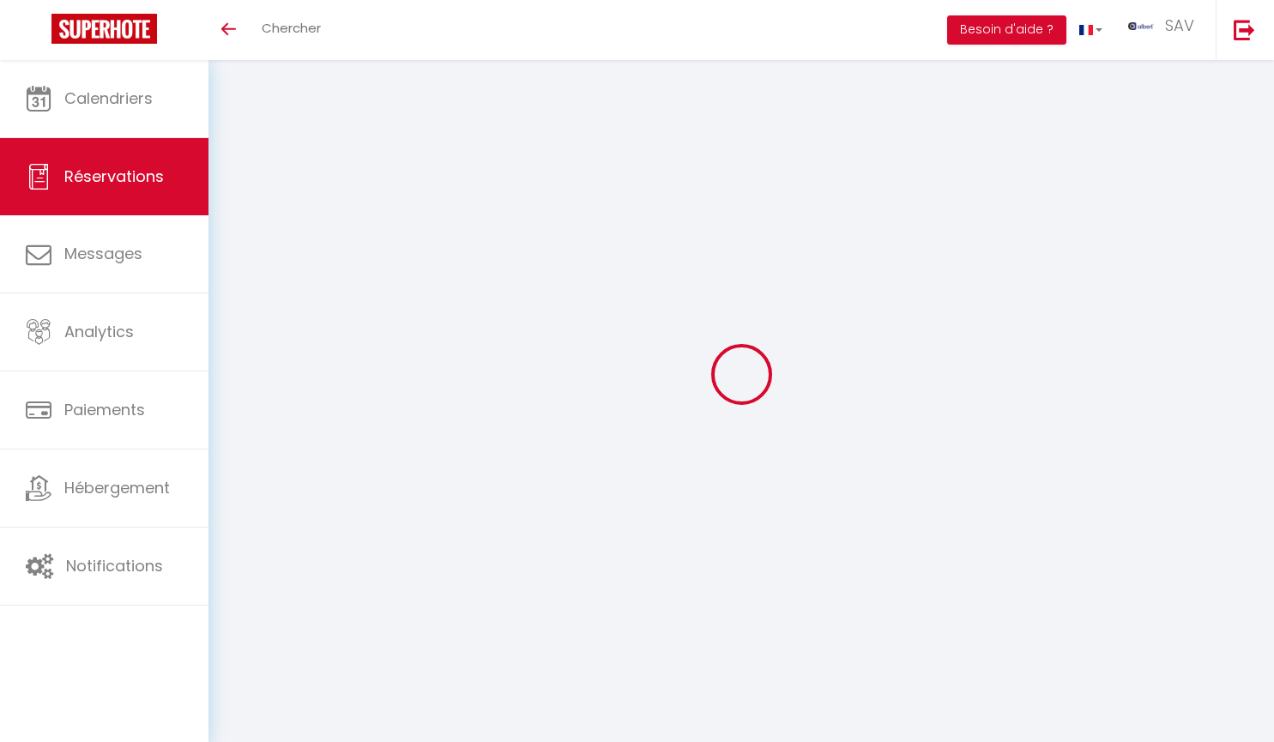
checkbox input "false"
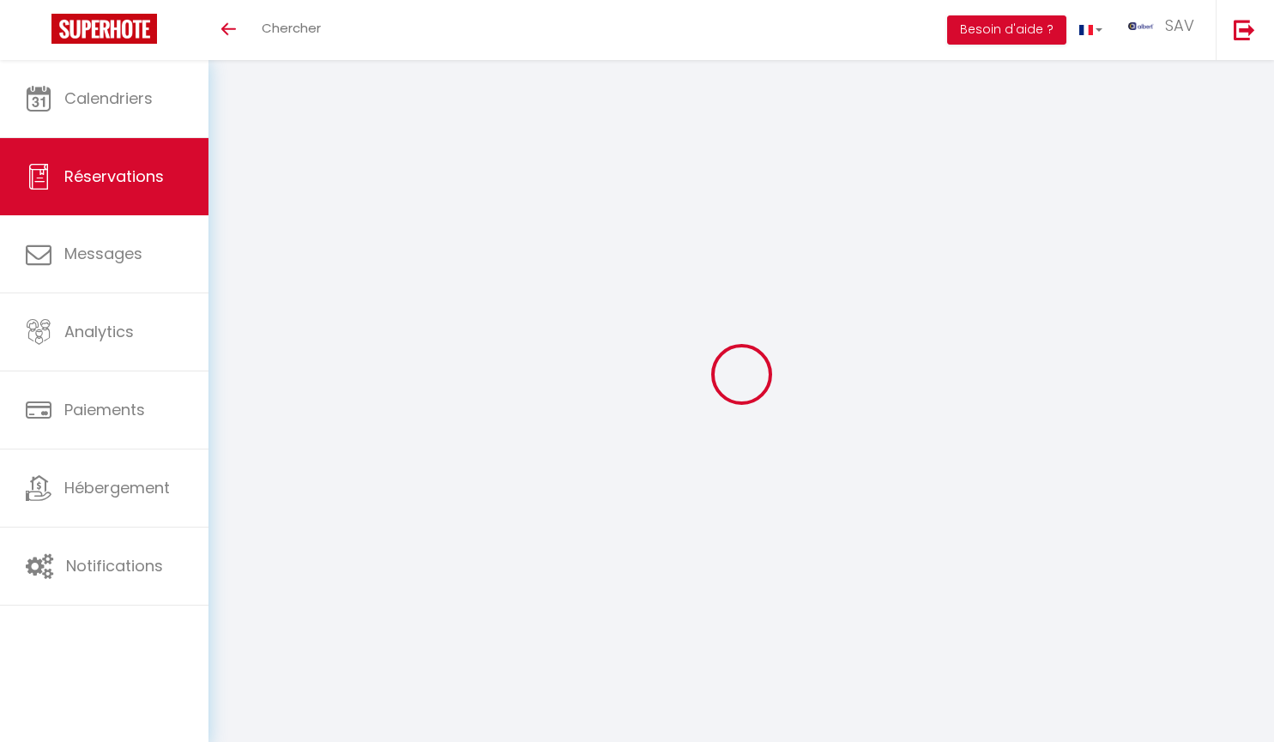
checkbox input "false"
checkbox T2 "false"
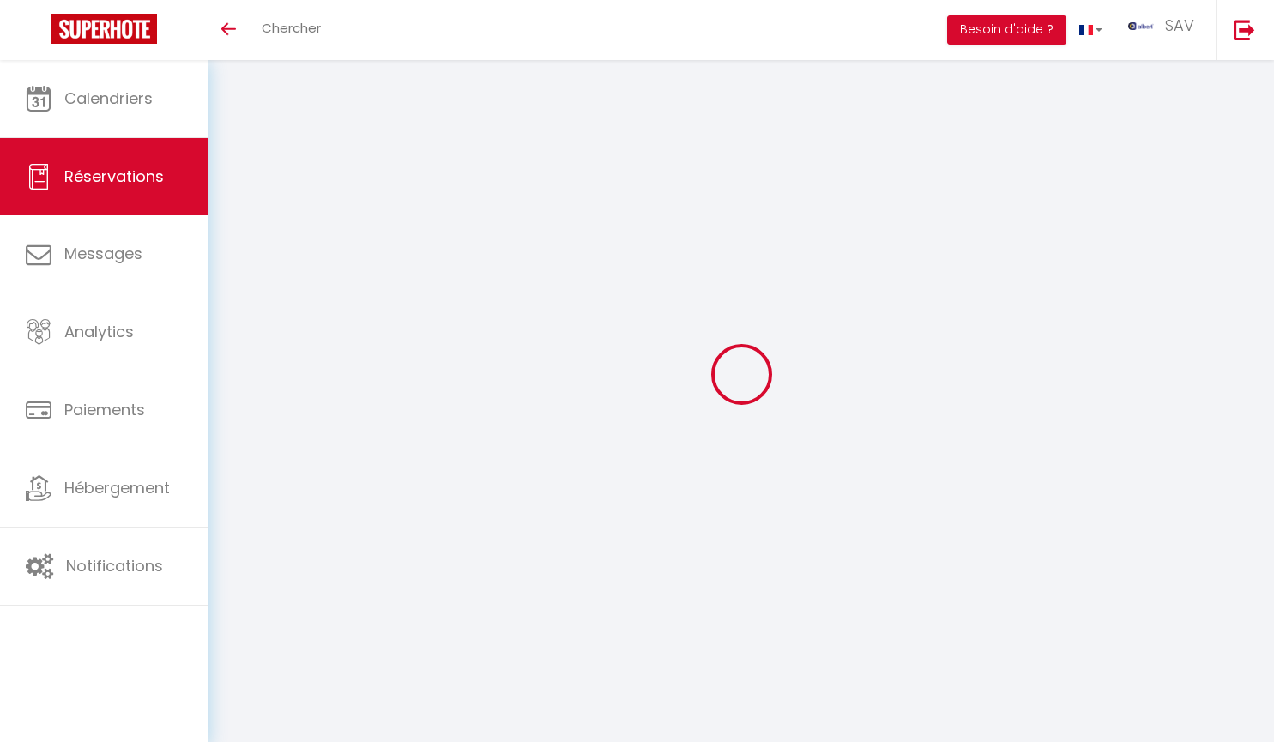
checkbox input "false"
checkbox Bois "false"
checkbox input "false"
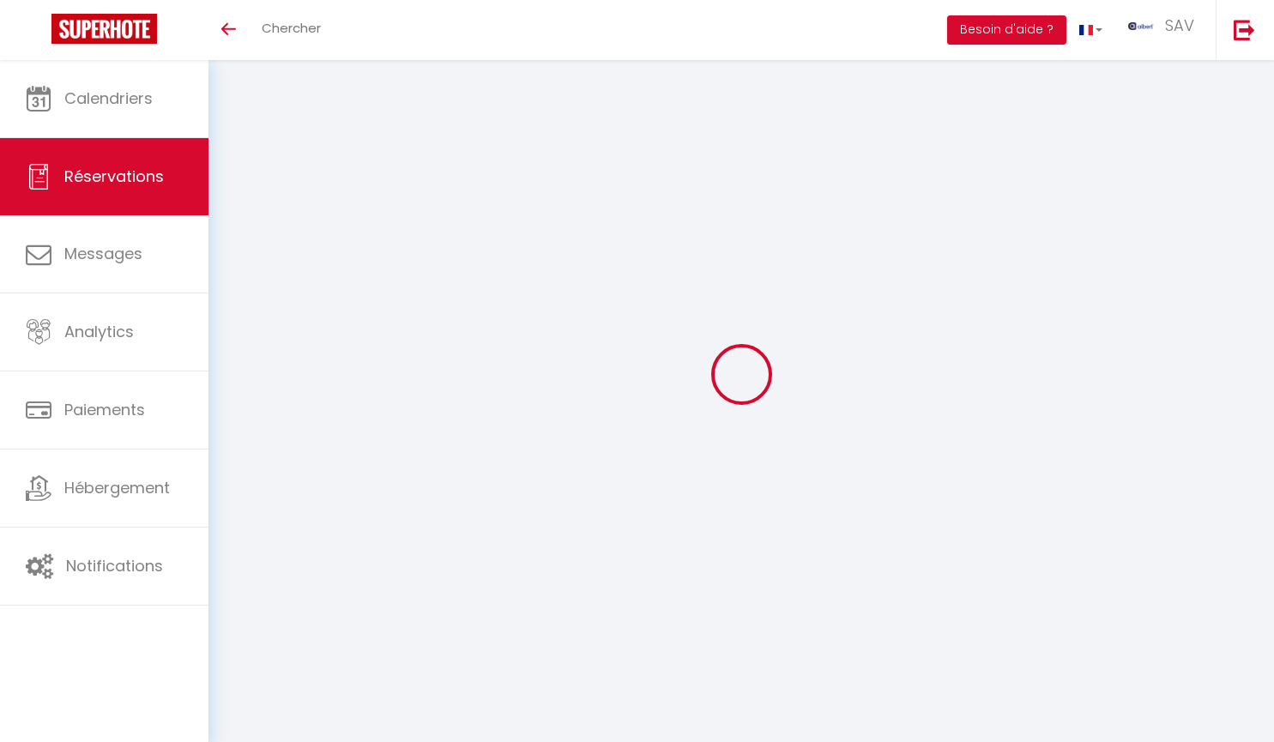
checkbox input "false"
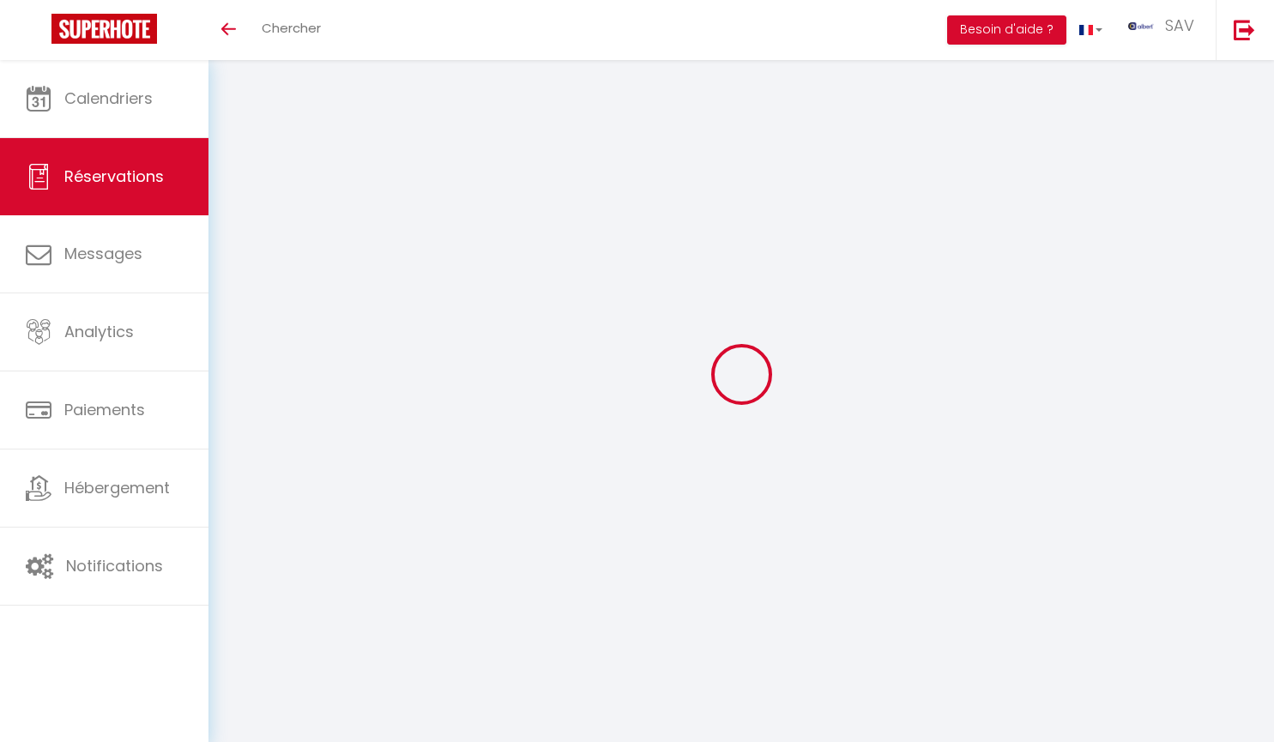
checkbox input "false"
checkbox Play "false"
checkbox input "false"
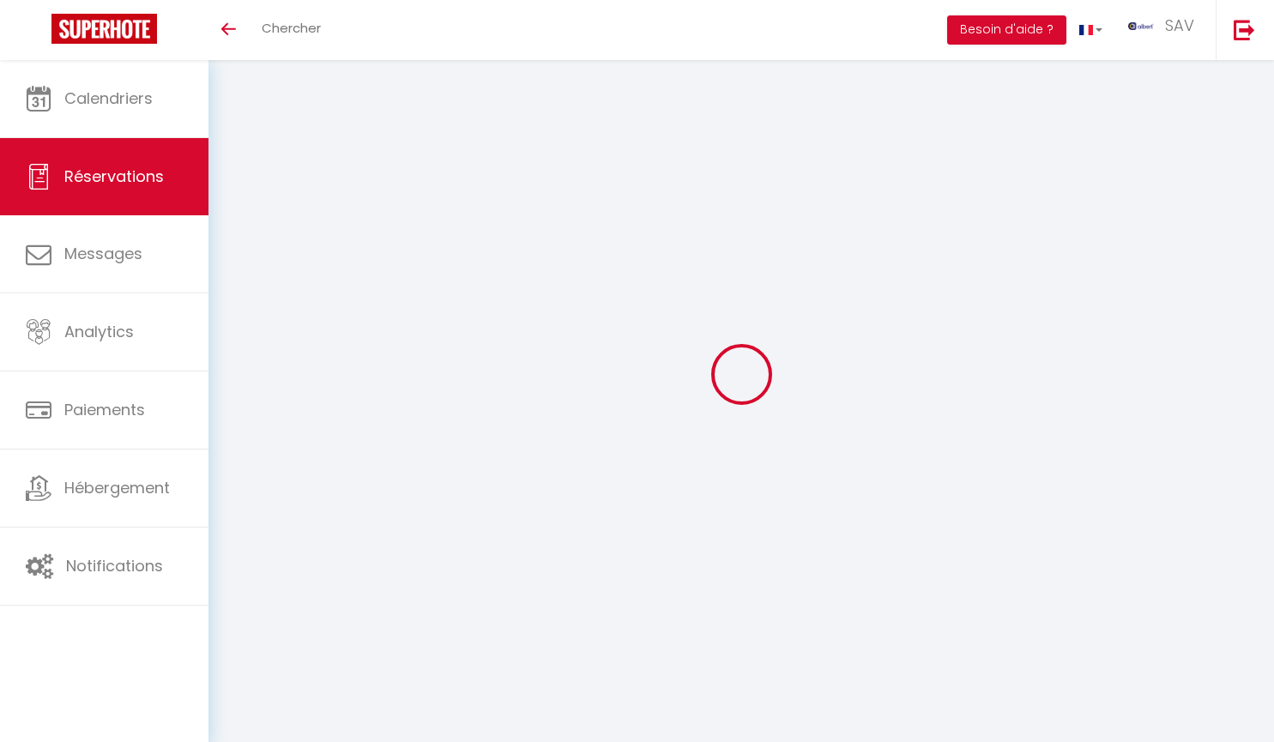
checkbox input "false"
checkbox Spa "false"
checkbox input "false"
checkbox T2 "false"
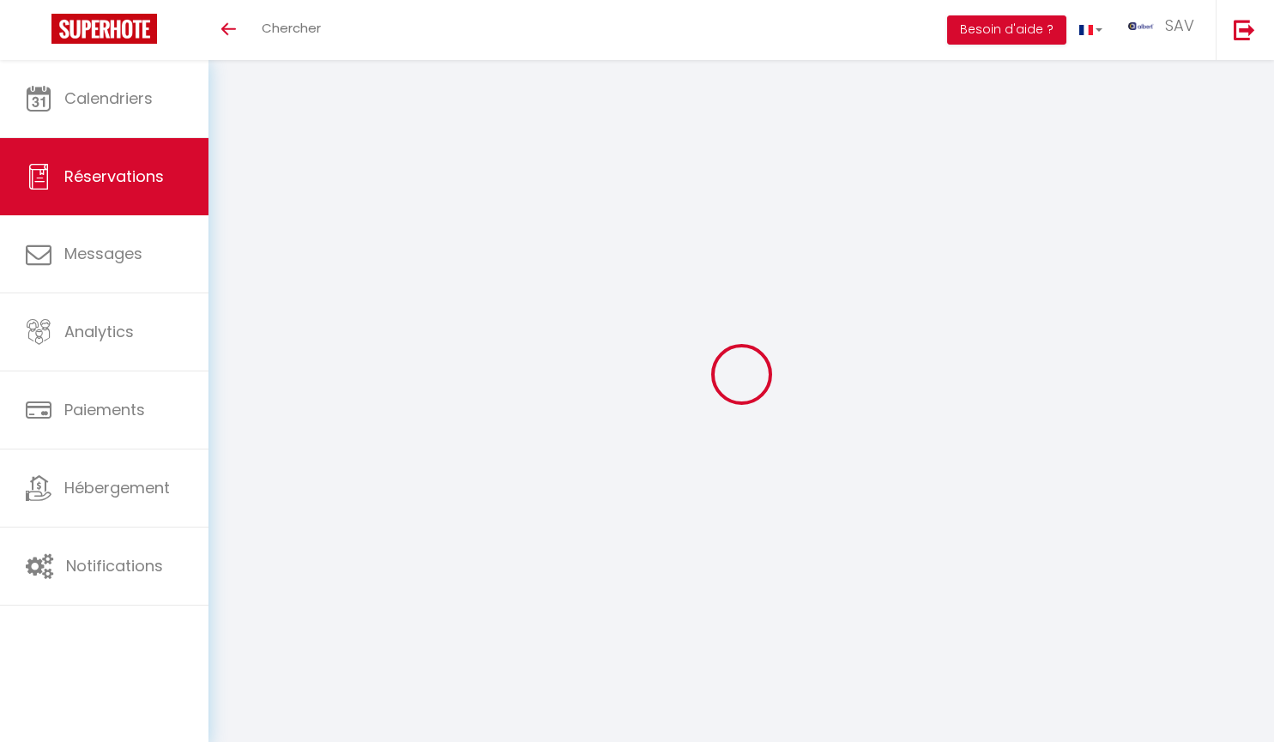
checkbox input "false"
checkbox T3 "false"
checkbox input "false"
checkbox Chambre "false"
checkbox input "false"
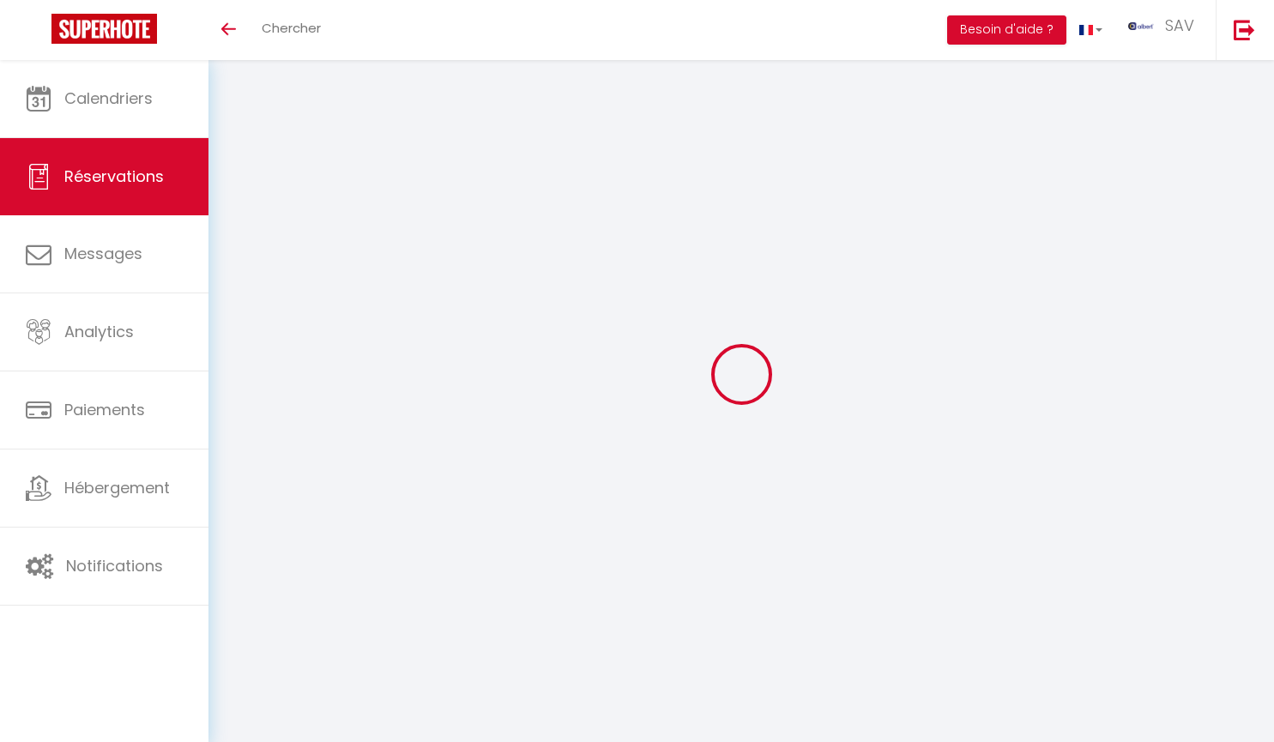
checkbox input "false"
checkbox T3 "false"
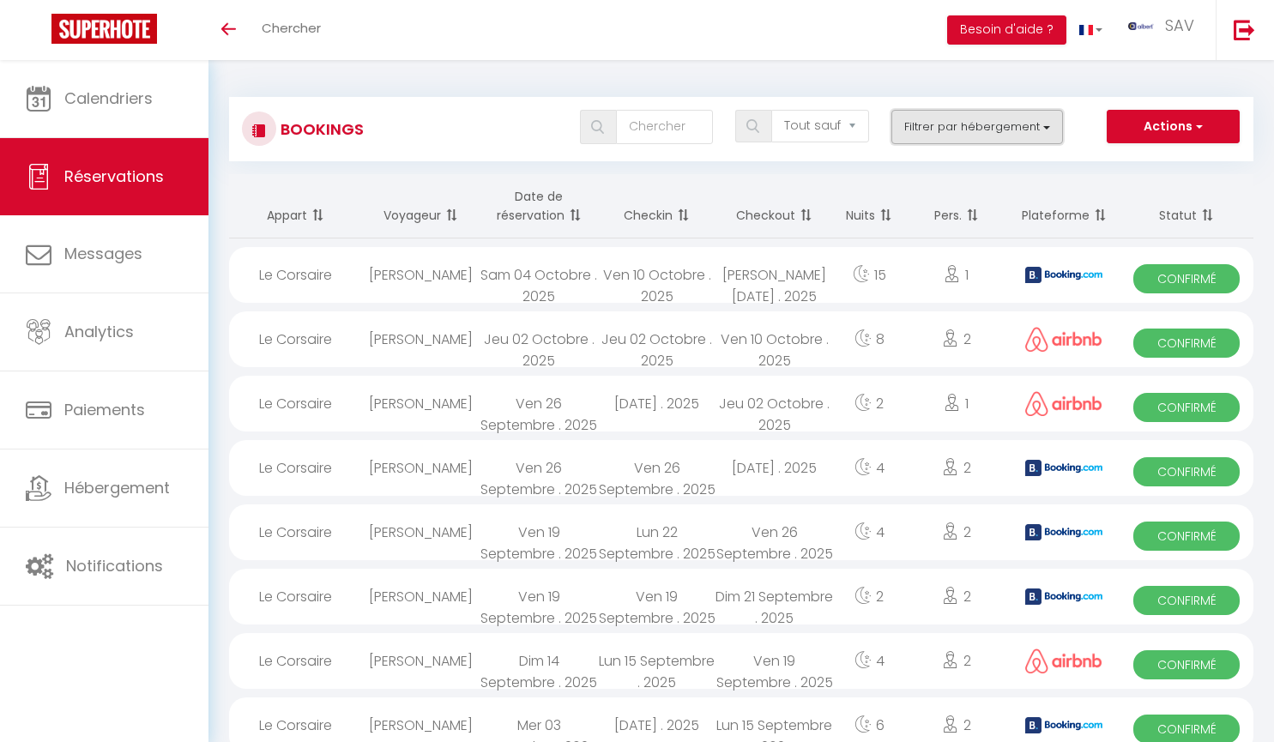
click at [1048, 127] on button "Filtrer par hébergement" at bounding box center [977, 127] width 172 height 34
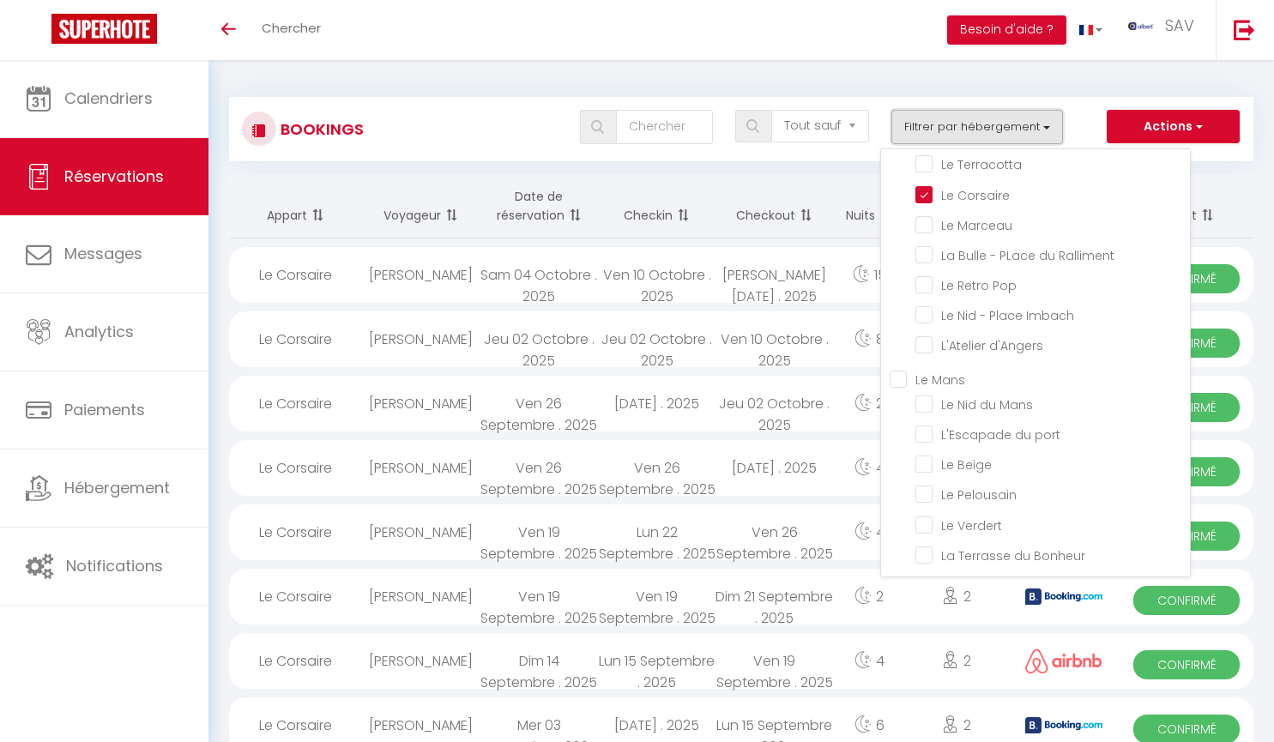
scroll to position [26355, 0]
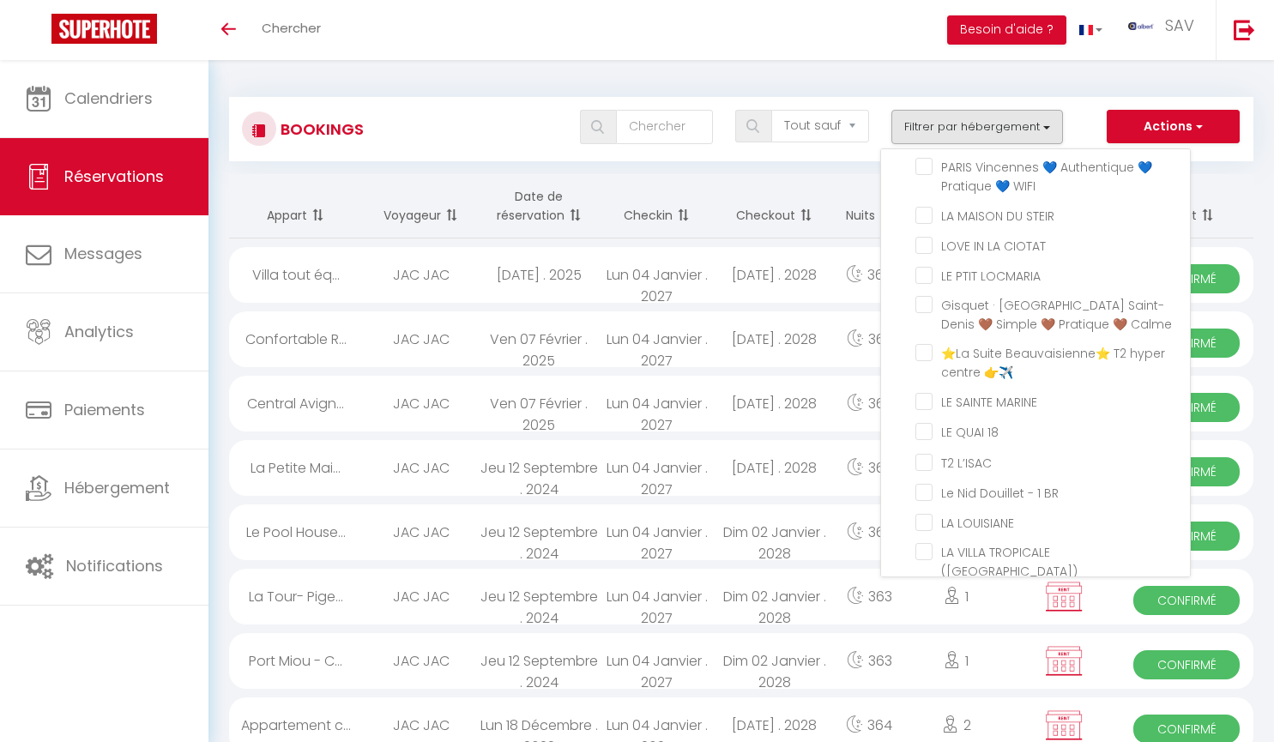
click at [692, 41] on div "Toggle menubar Chercher BUTTON Besoin d'aide ? SAV Paramètres" at bounding box center [692, 30] width 1136 height 60
